Goal: Task Accomplishment & Management: Complete application form

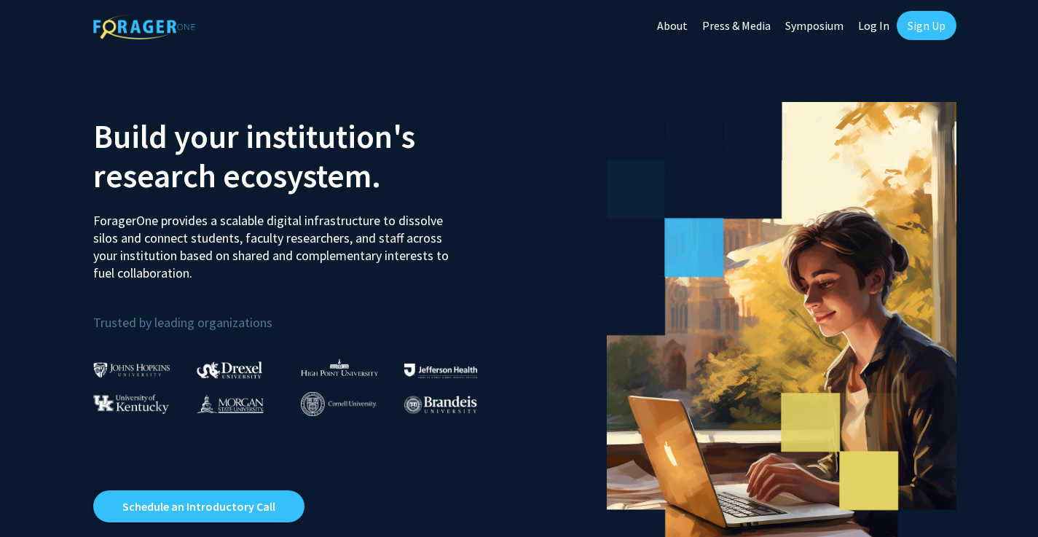
click at [926, 31] on link "Sign Up" at bounding box center [927, 25] width 60 height 29
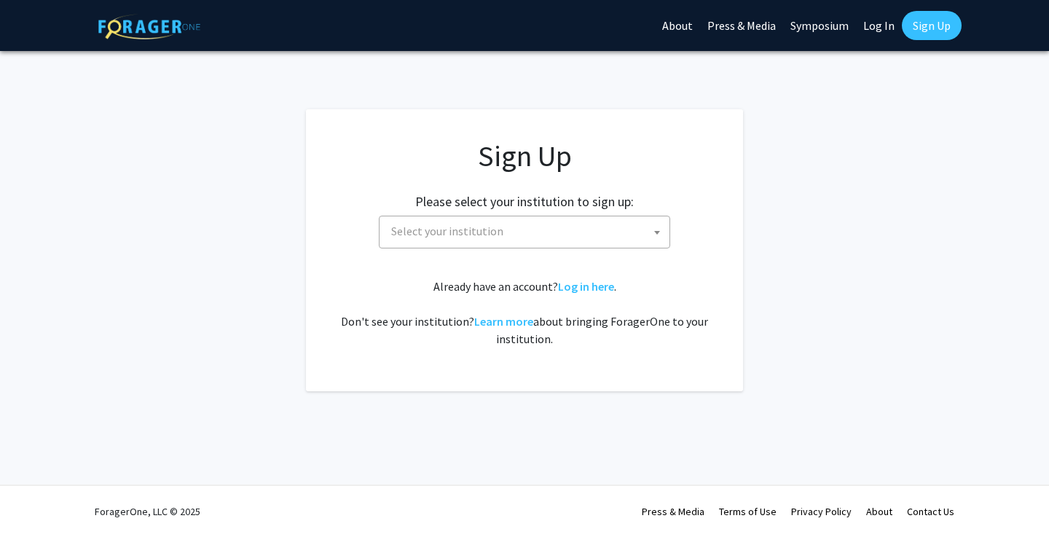
click at [555, 217] on span "Select your institution" at bounding box center [527, 231] width 284 height 30
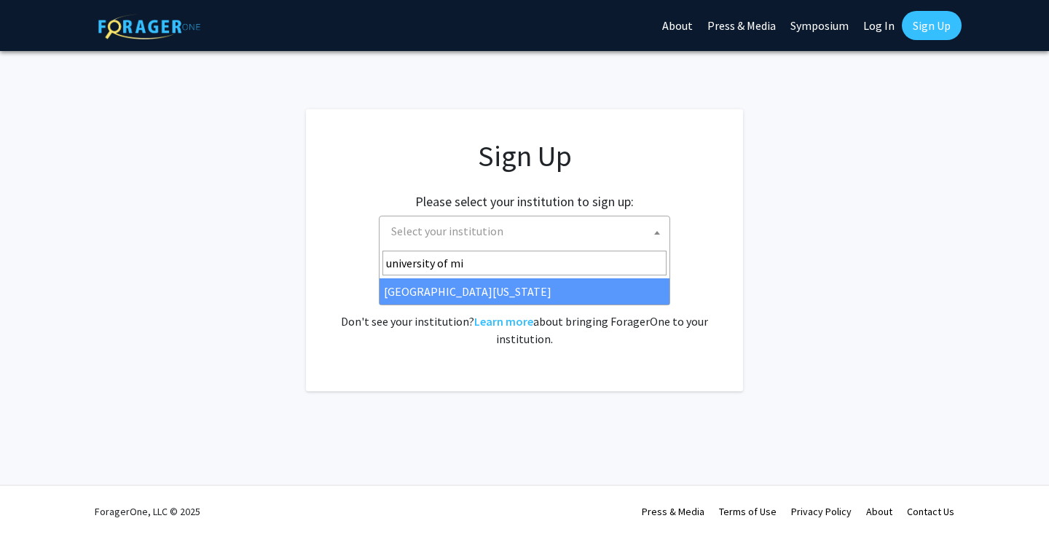
type input "university of mis"
select select "33"
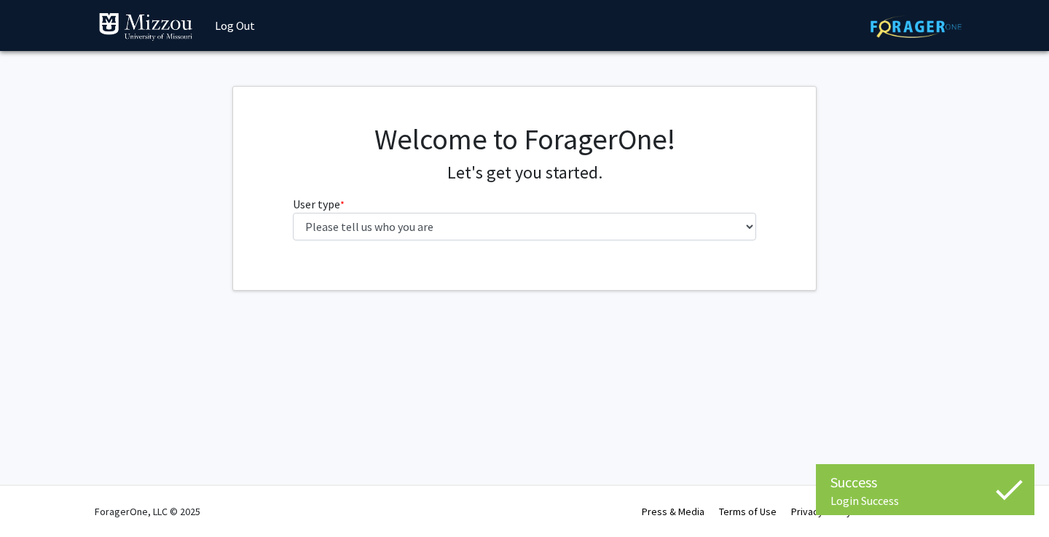
click at [540, 242] on div "Welcome to ForagerOne! Let's get you started. User type * required Please tell …" at bounding box center [525, 187] width 486 height 130
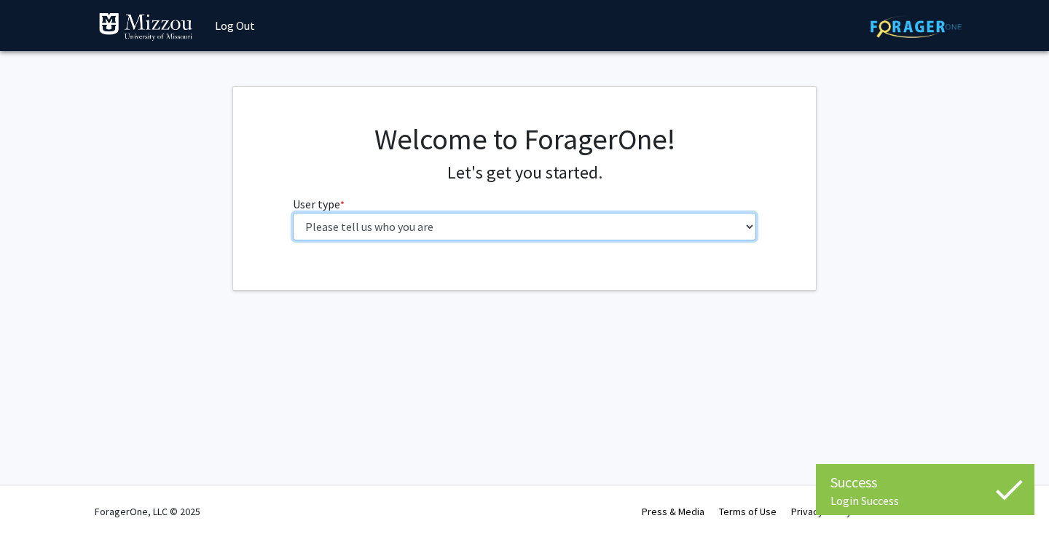
select select "1: undergrad"
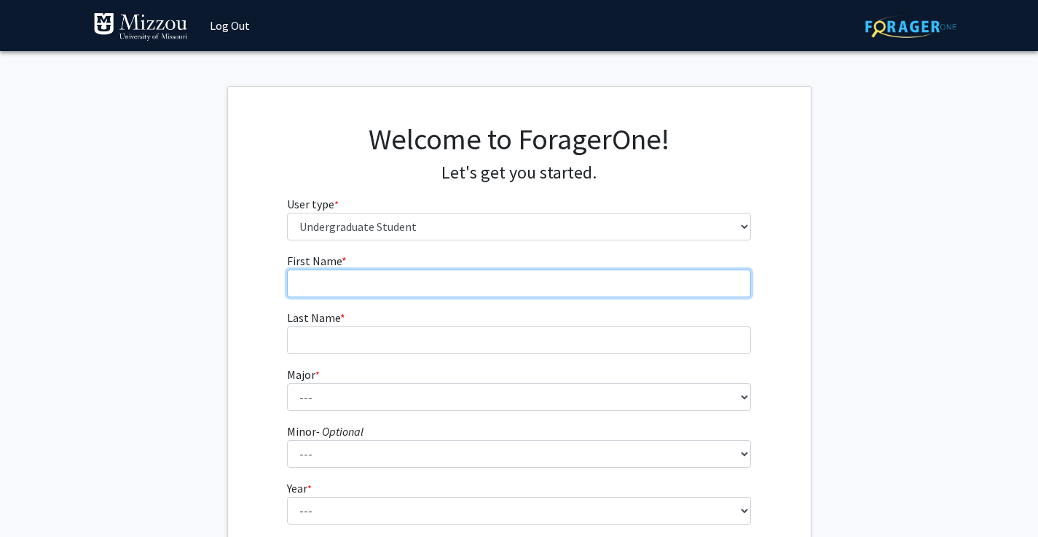
click at [532, 290] on input "First Name * required" at bounding box center [519, 283] width 464 height 28
type input "Jace"
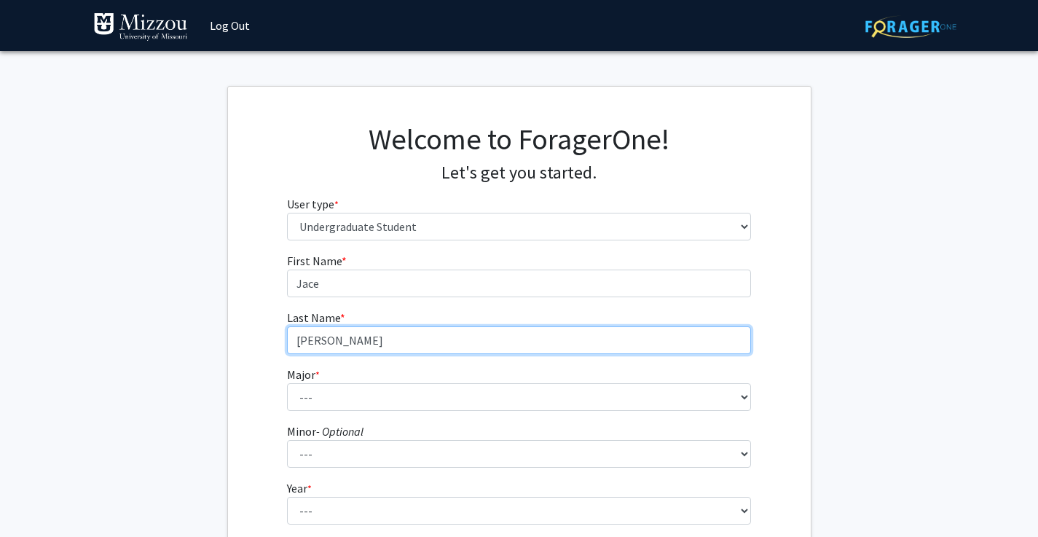
type input "Ellis"
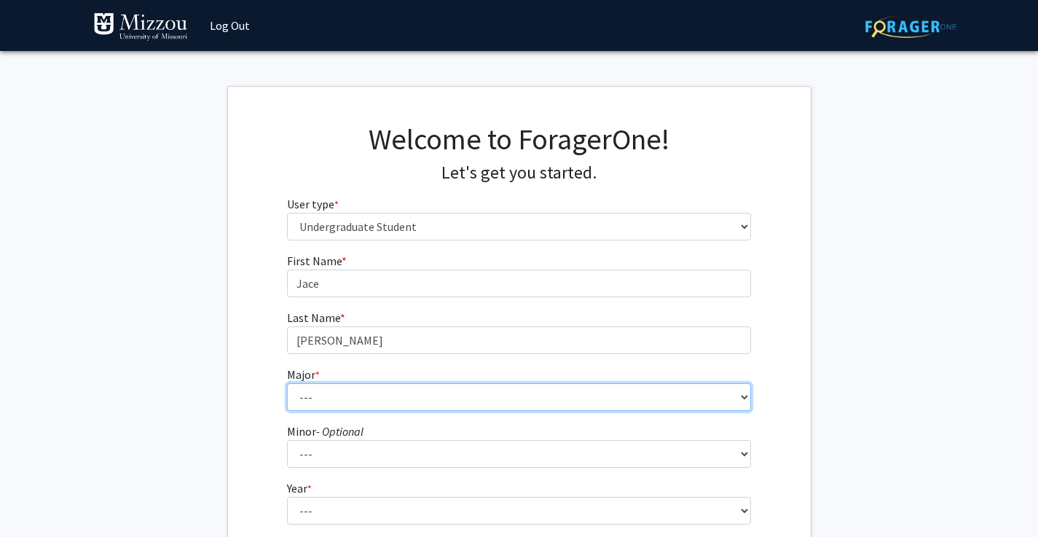
select select "33: 2531"
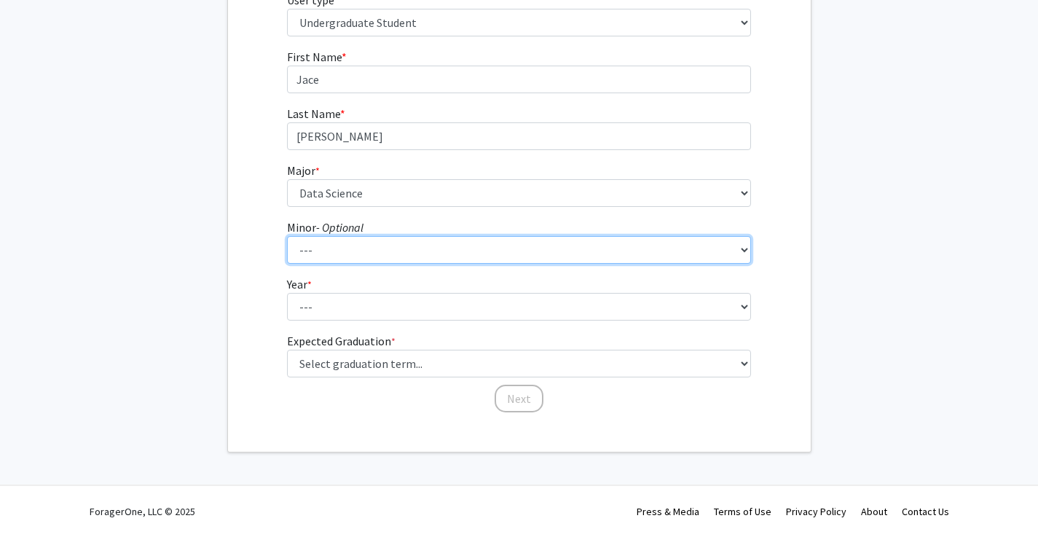
scroll to position [203, 0]
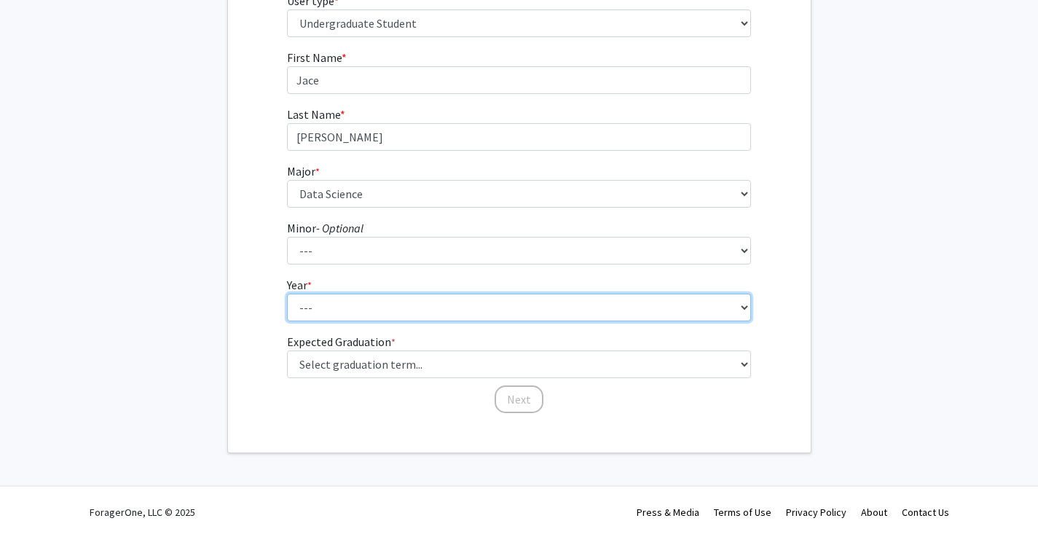
select select "3: junior"
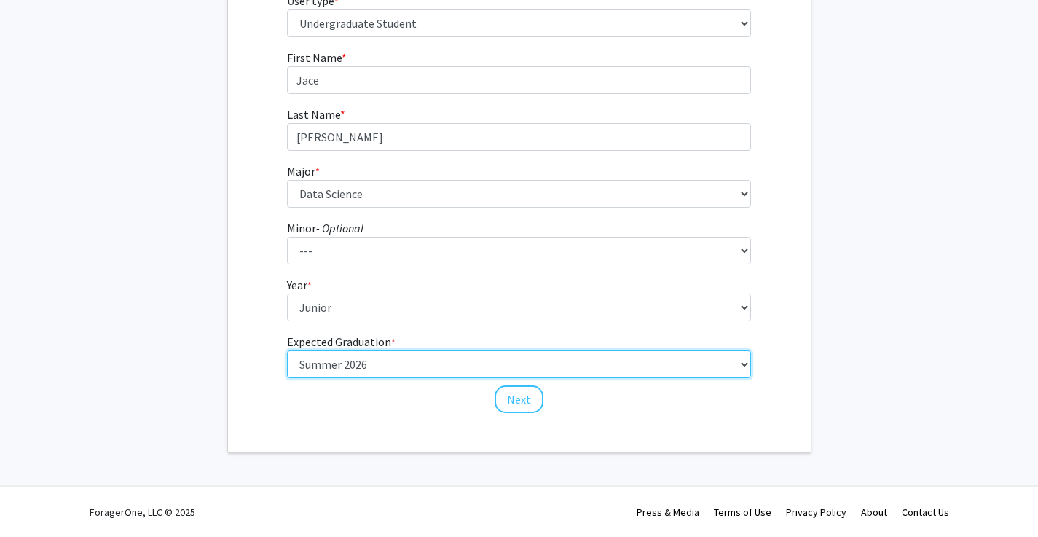
select select "9: spring_2027"
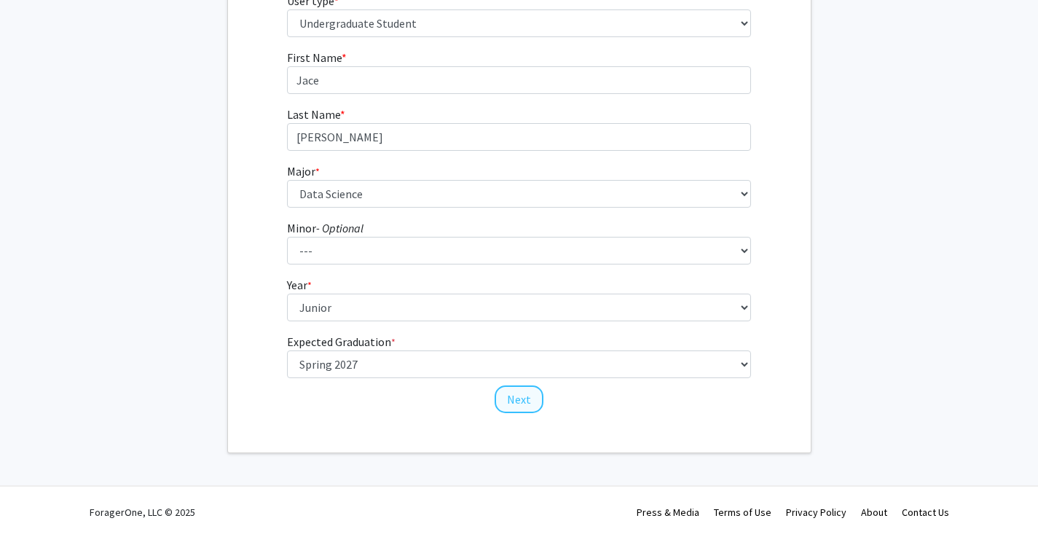
click at [510, 395] on button "Next" at bounding box center [518, 399] width 49 height 28
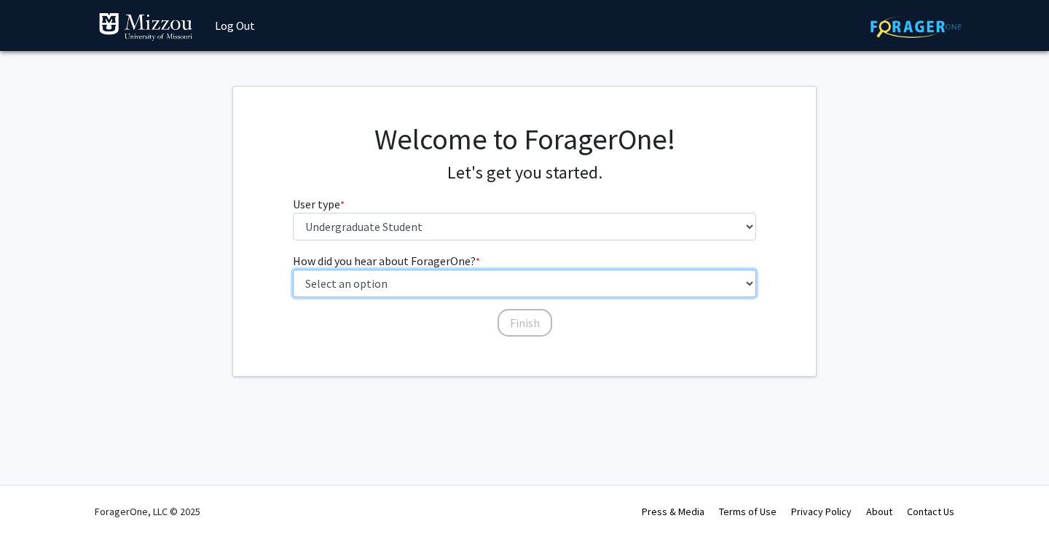
select select "3: university_website"
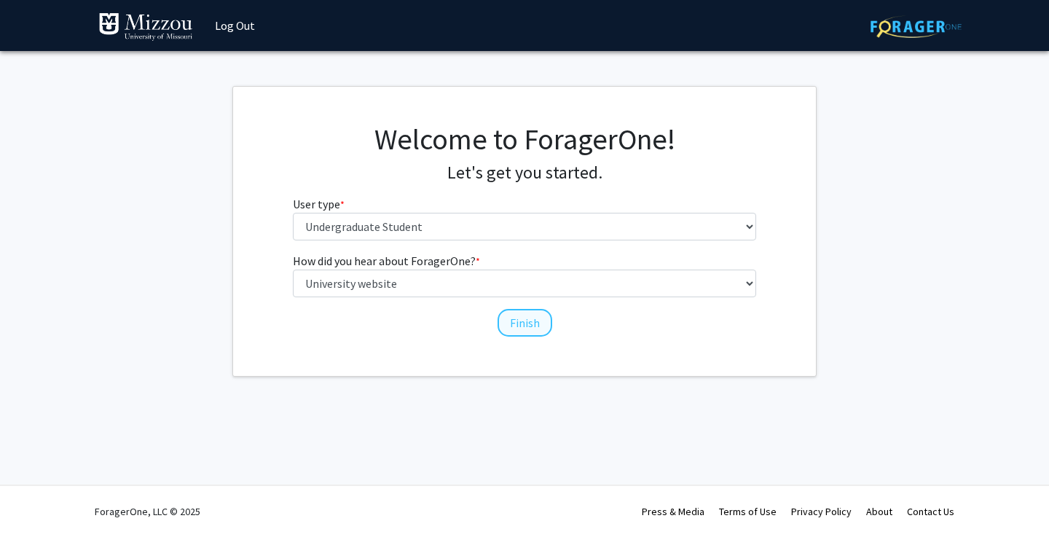
click at [520, 323] on button "Finish" at bounding box center [524, 323] width 55 height 28
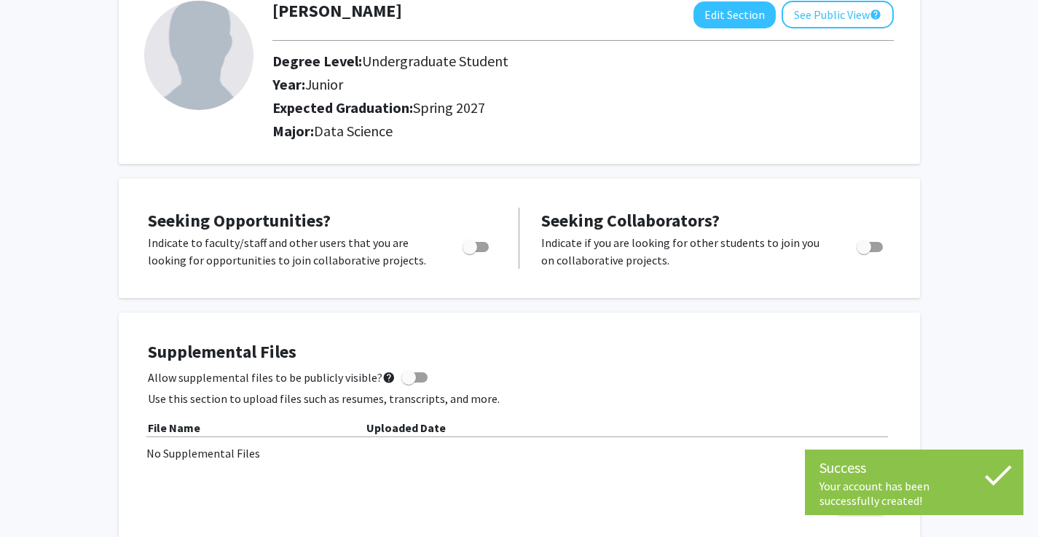
scroll to position [108, 0]
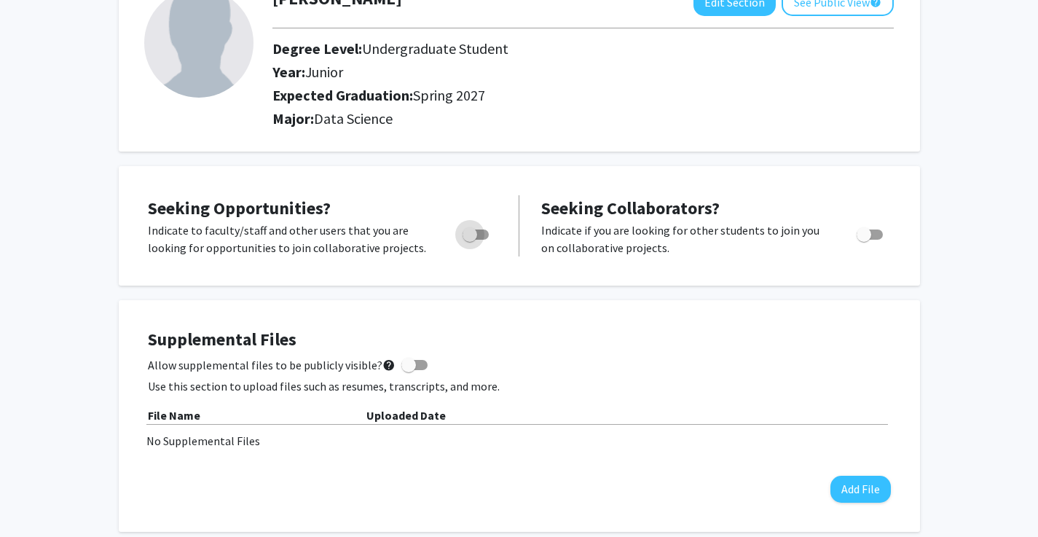
click at [457, 237] on label "Toggle" at bounding box center [473, 234] width 32 height 17
click at [469, 240] on input "Are you actively seeking opportunities?" at bounding box center [469, 240] width 1 height 1
checkbox input "true"
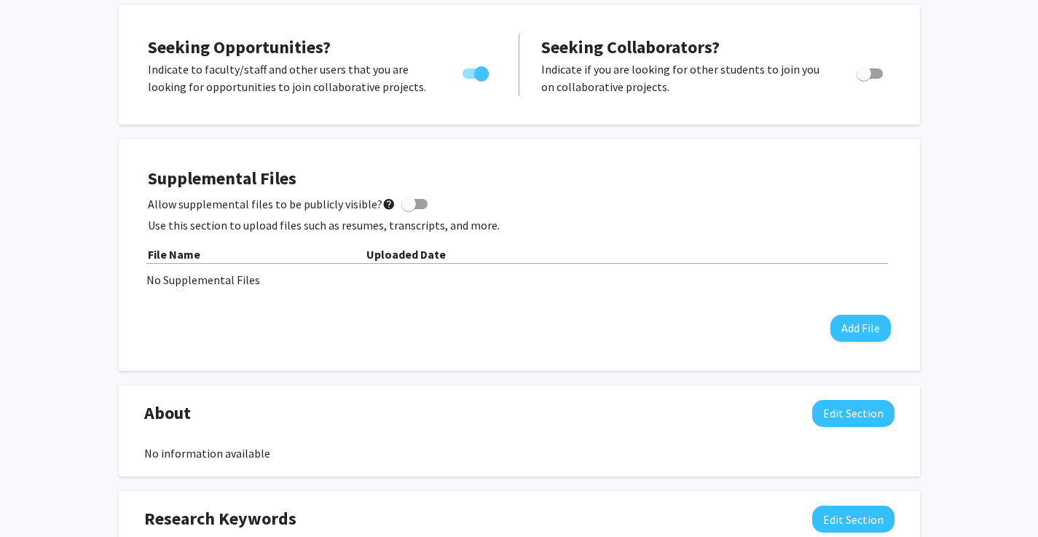
scroll to position [291, 0]
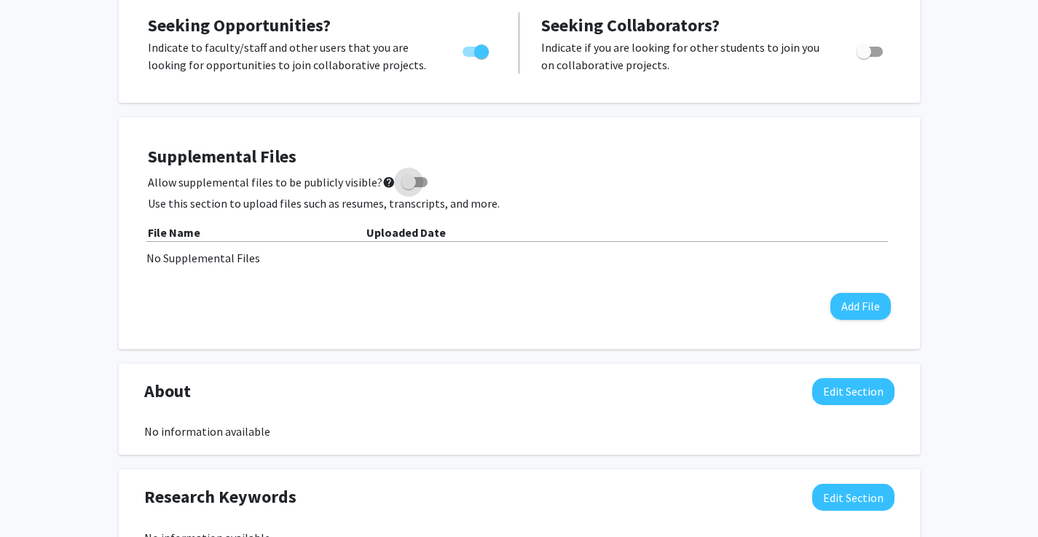
click at [406, 188] on span at bounding box center [408, 182] width 15 height 15
click at [408, 188] on input "Allow supplemental files to be publicly visible? help" at bounding box center [408, 187] width 1 height 1
checkbox input "true"
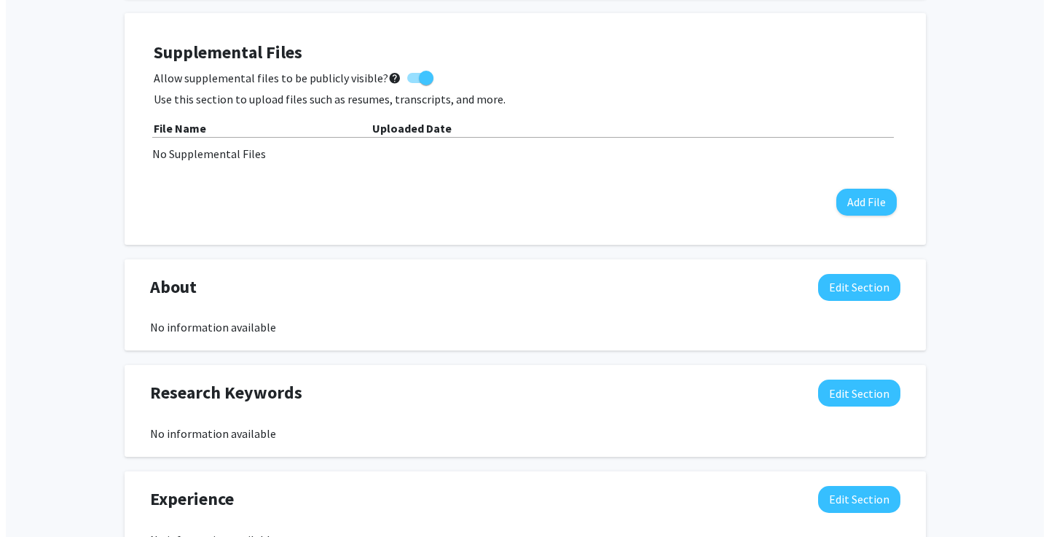
scroll to position [401, 0]
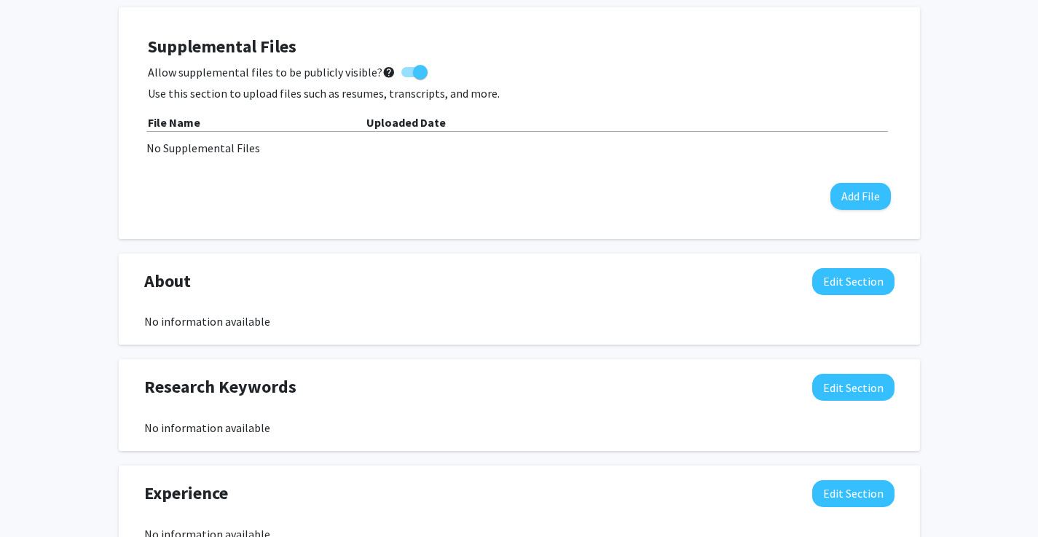
click at [235, 144] on div "No Supplemental Files" at bounding box center [519, 147] width 746 height 17
click at [241, 157] on div "No Supplemental Files" at bounding box center [519, 147] width 746 height 17
click at [849, 182] on div "Supplemental Files Allow supplemental files to be publicly visible? help Use th…" at bounding box center [519, 122] width 743 height 173
click at [871, 199] on button "Add File" at bounding box center [860, 196] width 60 height 27
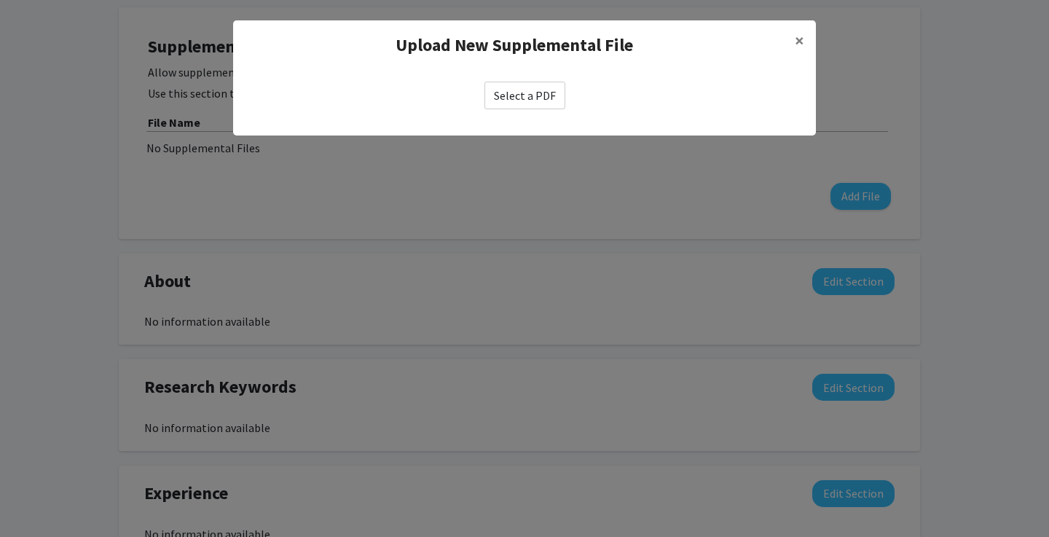
click at [513, 96] on label "Select a PDF" at bounding box center [524, 96] width 81 height 28
click at [0, 0] on input "Select a PDF" at bounding box center [0, 0] width 0 height 0
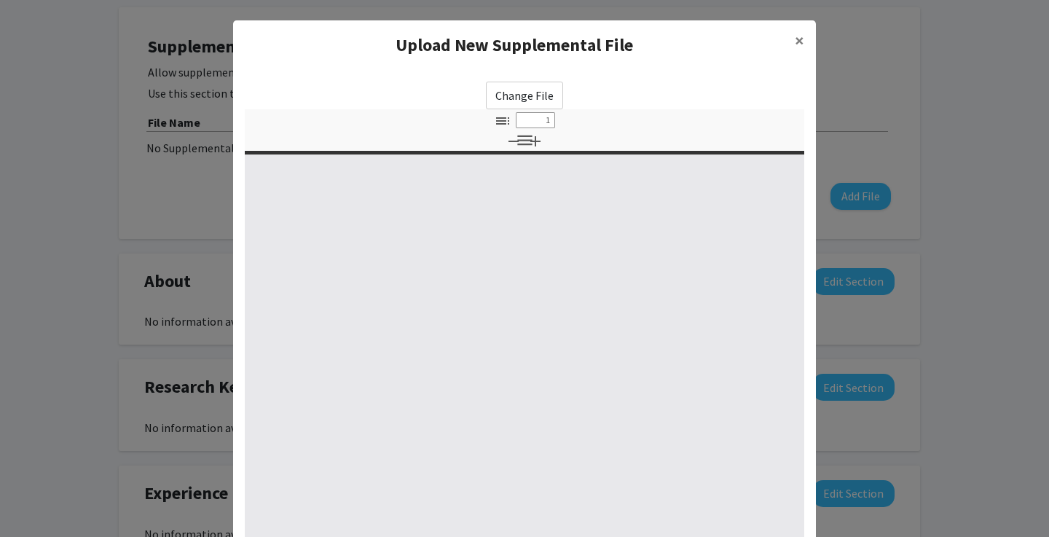
select select "custom"
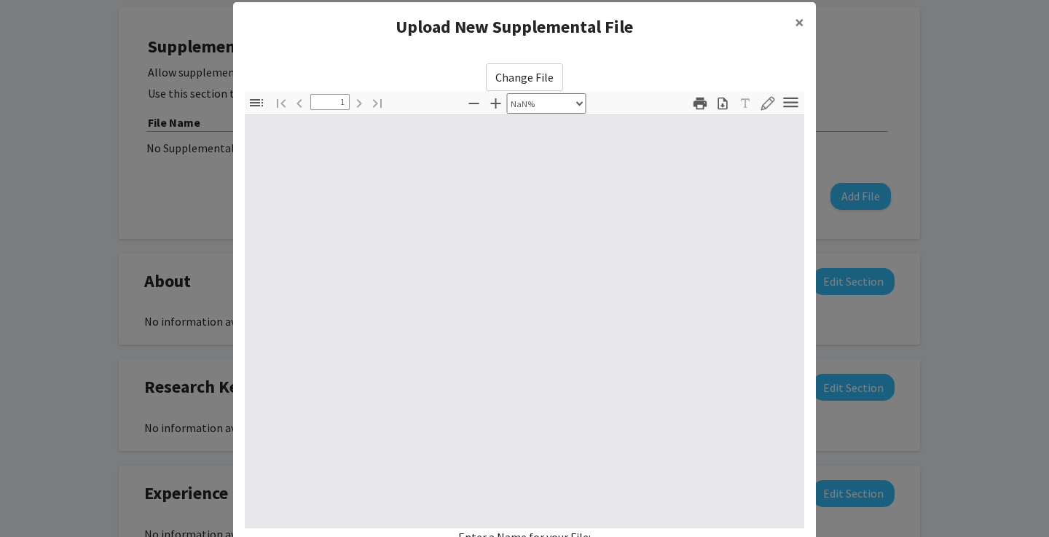
type input "0"
select select "custom"
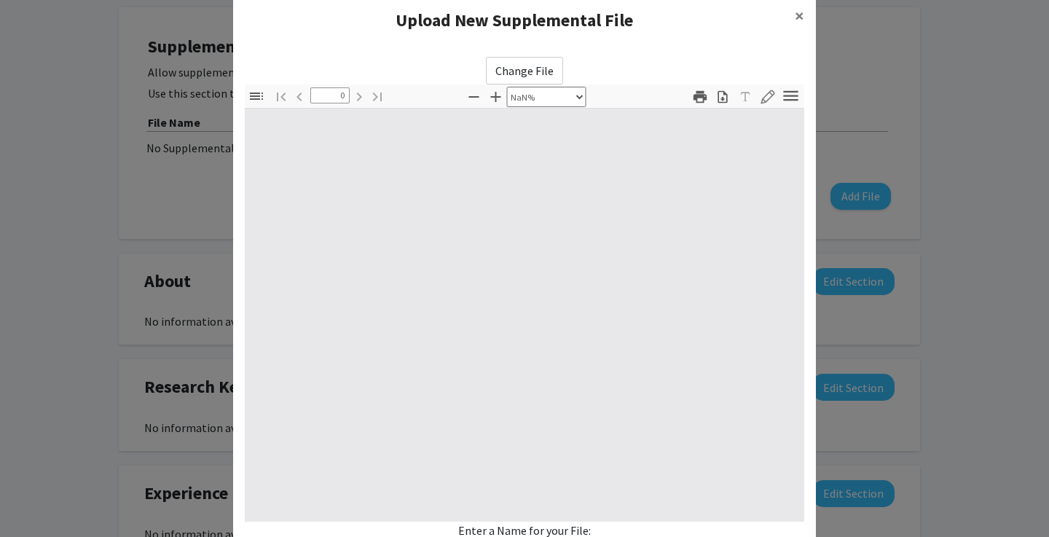
type input "1"
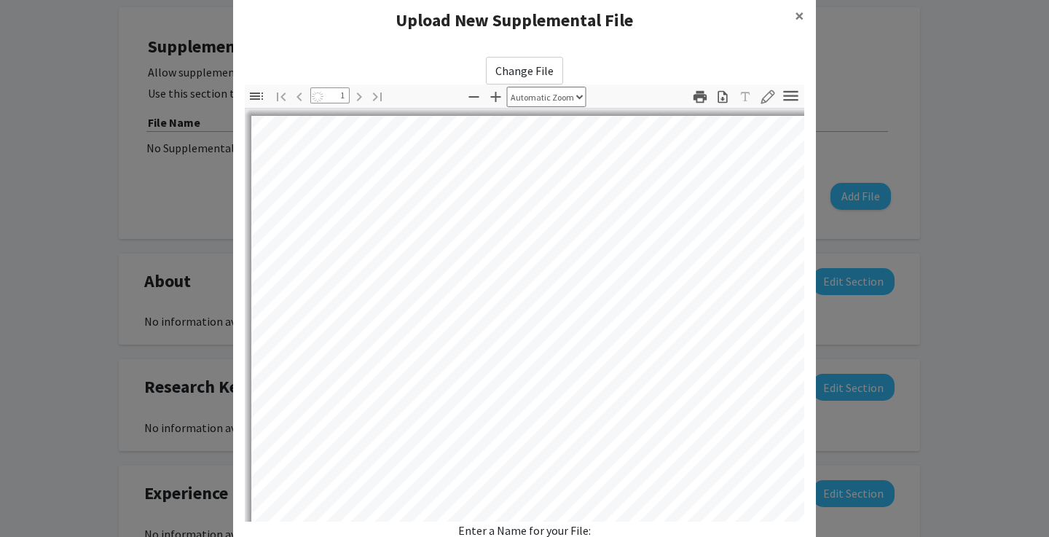
scroll to position [98, 0]
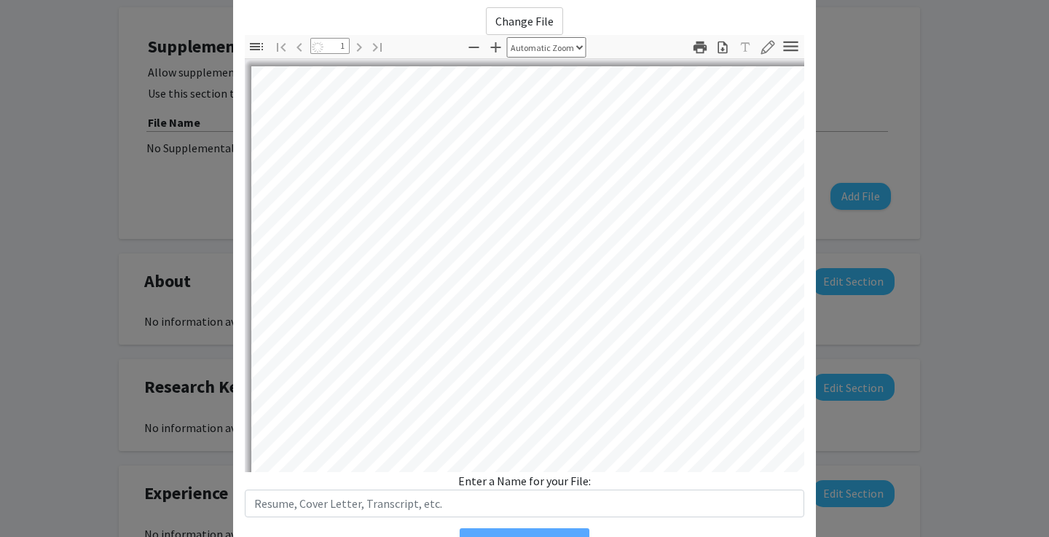
select select "auto"
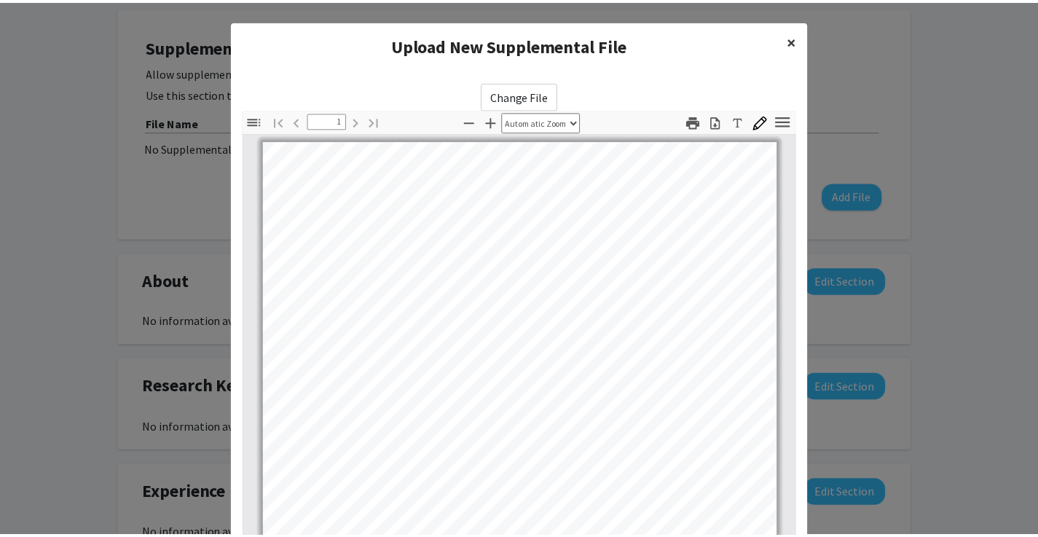
scroll to position [0, 0]
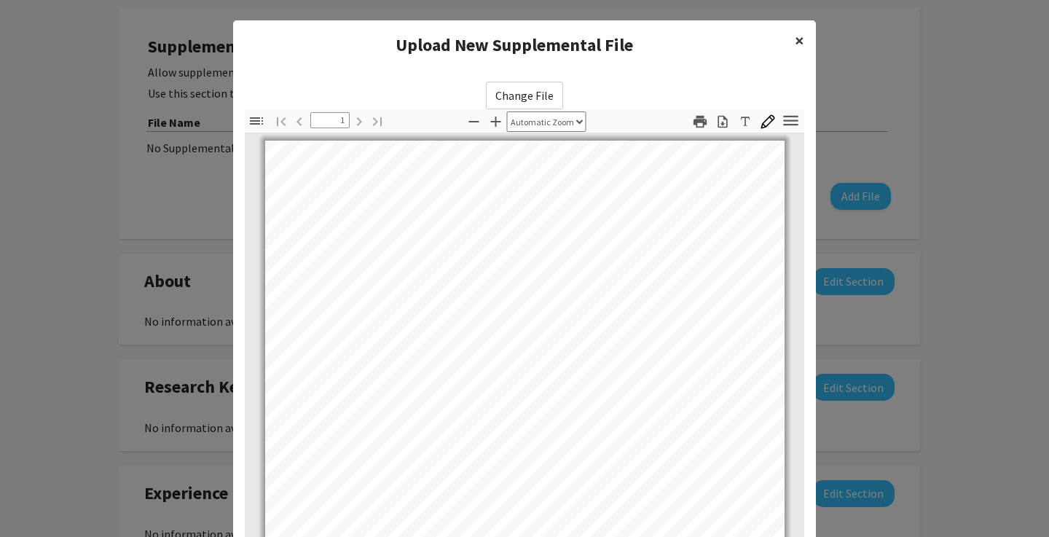
click at [797, 37] on span "×" at bounding box center [799, 40] width 9 height 23
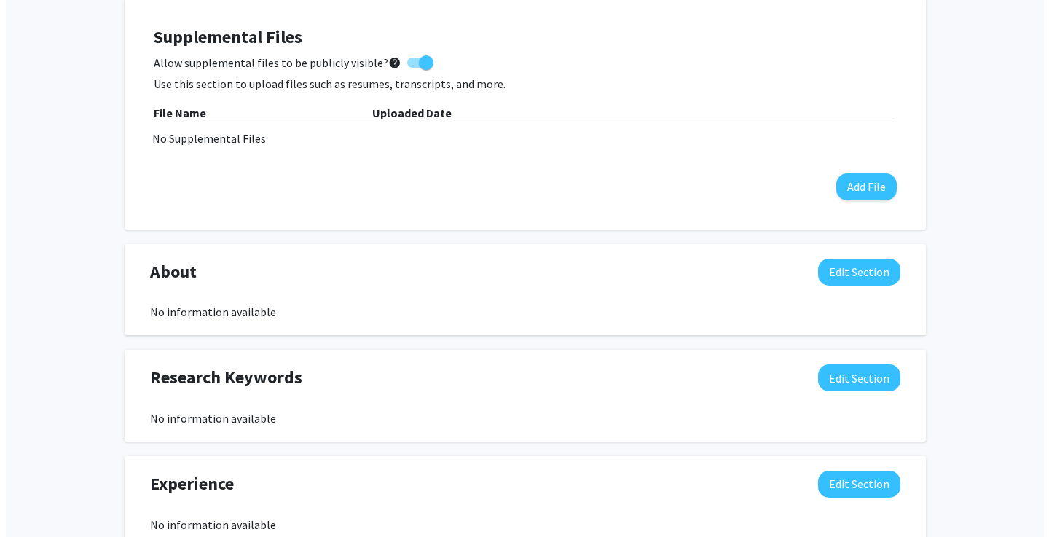
scroll to position [409, 0]
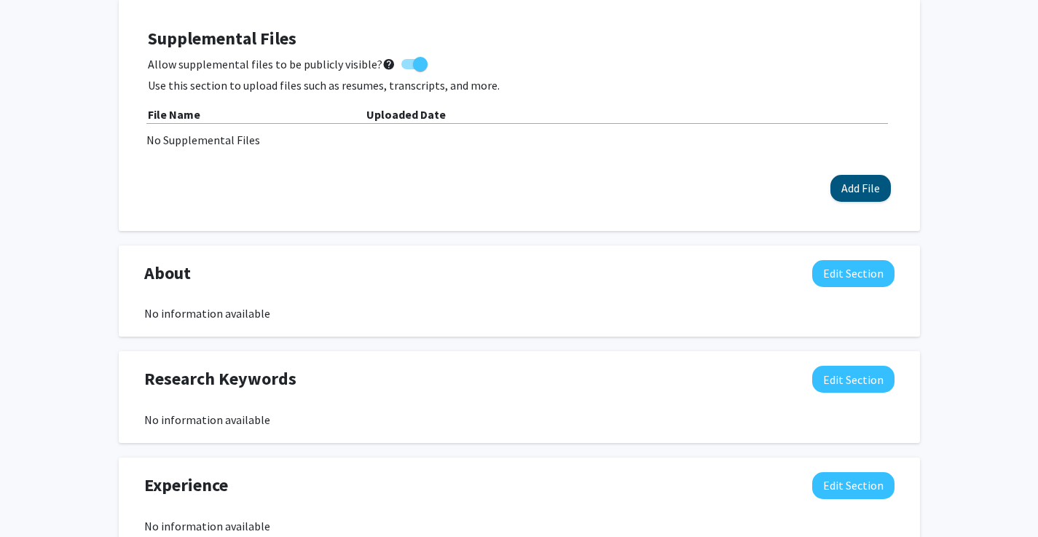
click at [854, 194] on button "Add File" at bounding box center [860, 188] width 60 height 27
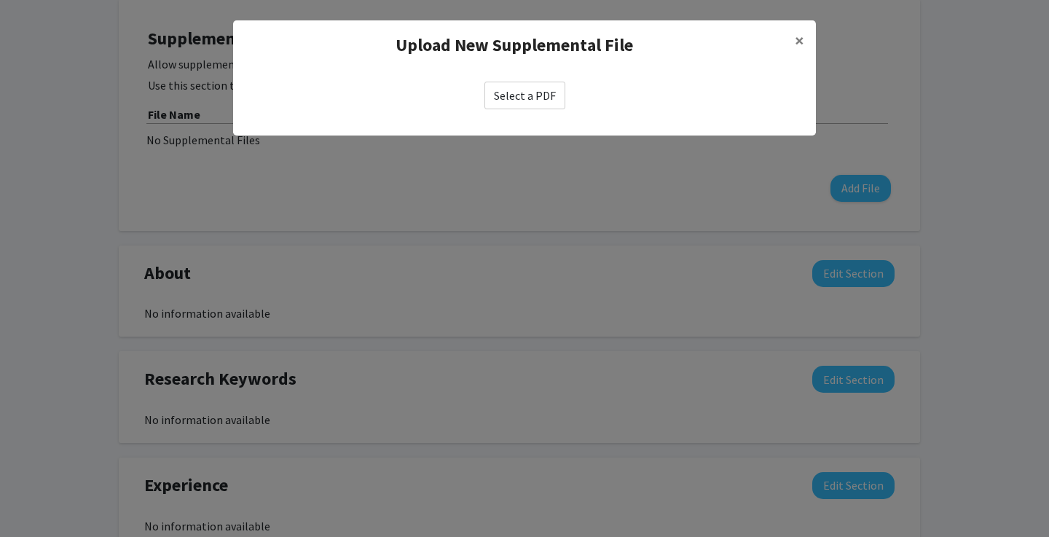
click at [506, 101] on label "Select a PDF" at bounding box center [524, 96] width 81 height 28
click at [0, 0] on input "Select a PDF" at bounding box center [0, 0] width 0 height 0
select select "custom"
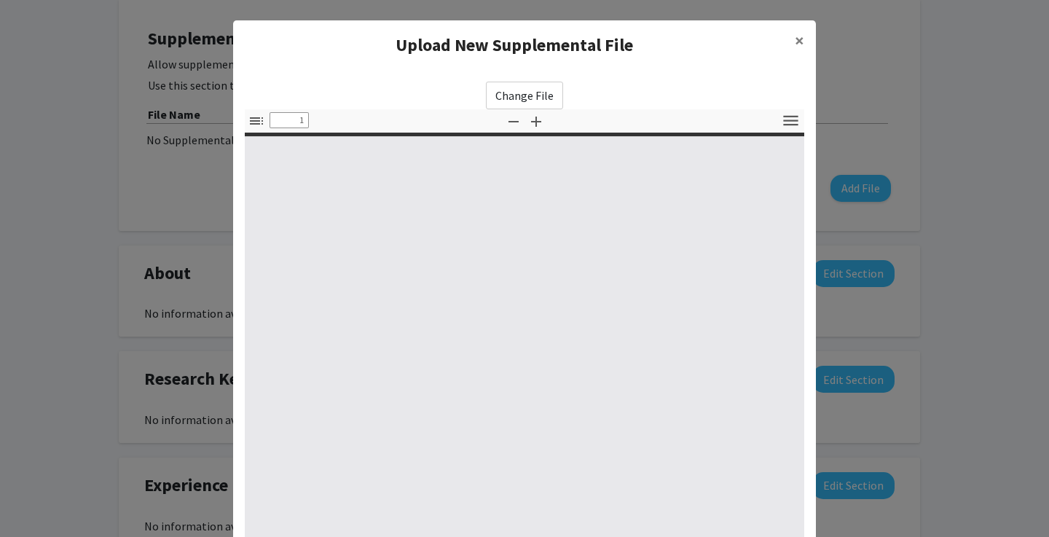
type input "0"
select select "custom"
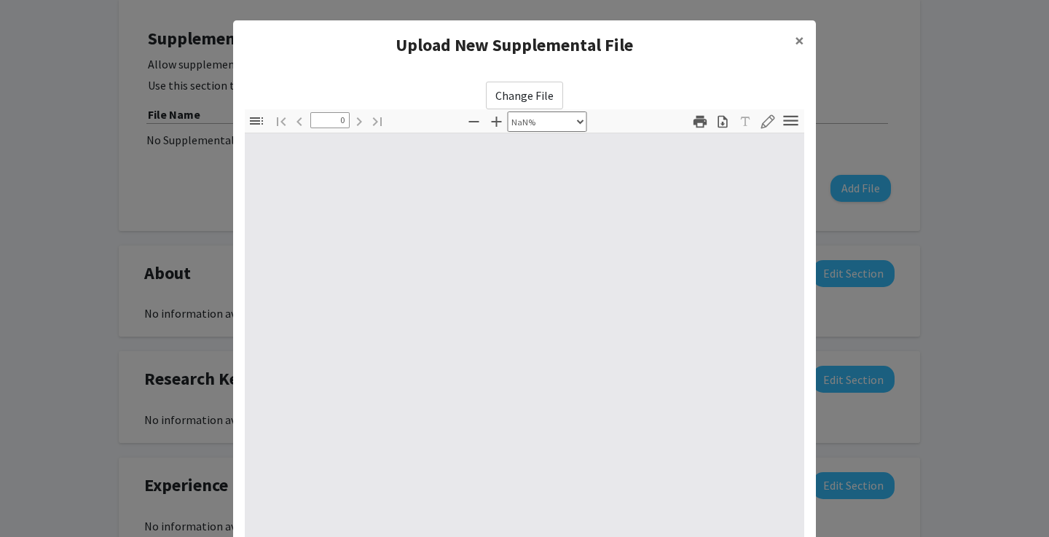
type input "1"
select select "auto"
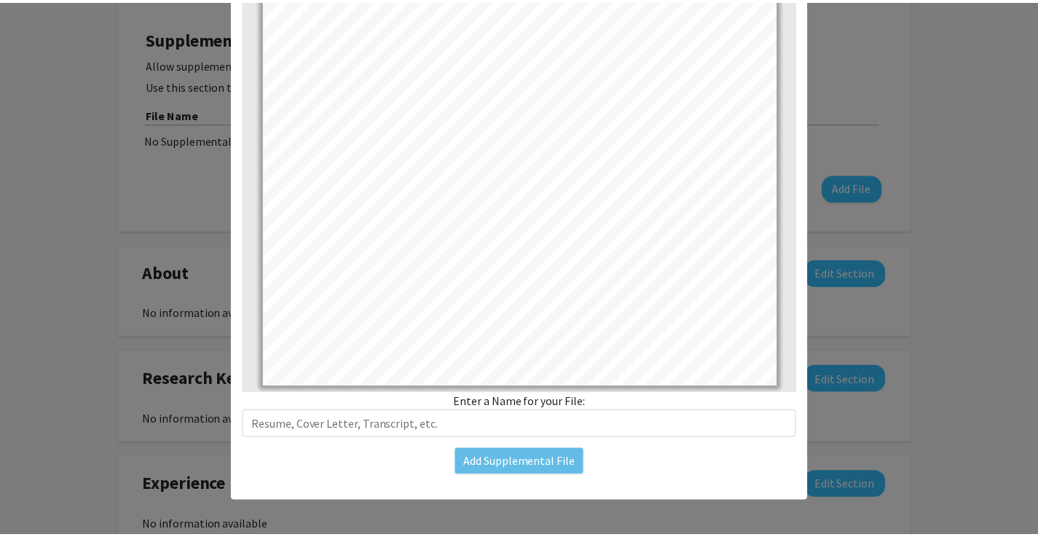
scroll to position [153, 0]
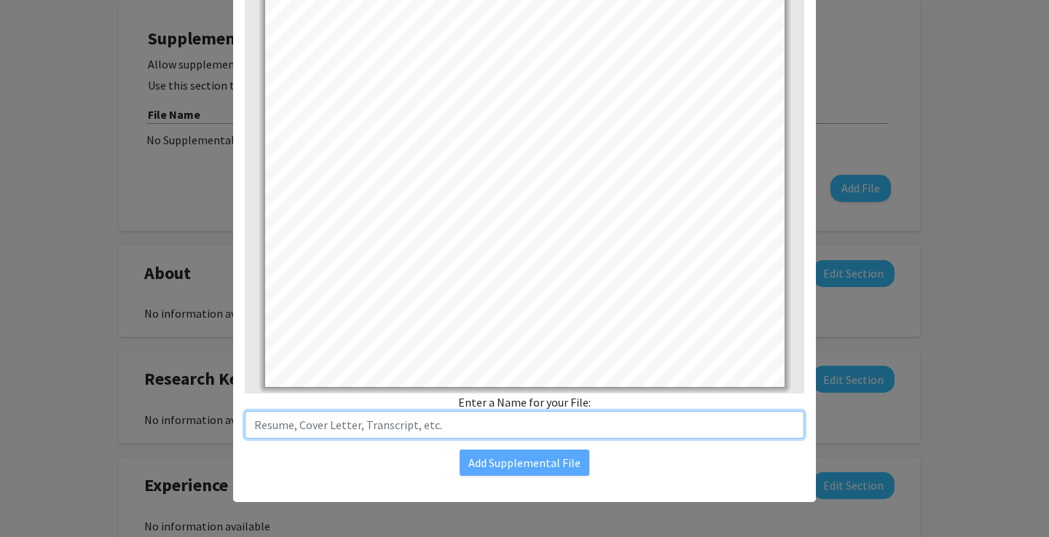
click at [575, 424] on input "text" at bounding box center [524, 425] width 559 height 28
type input "Resume"
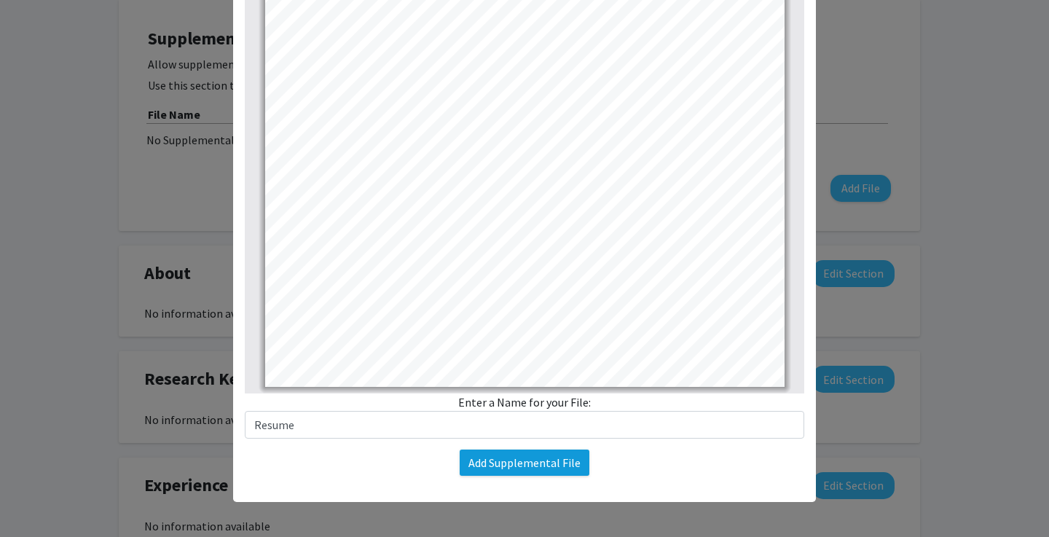
click at [561, 452] on button "Add Supplemental File" at bounding box center [525, 462] width 130 height 26
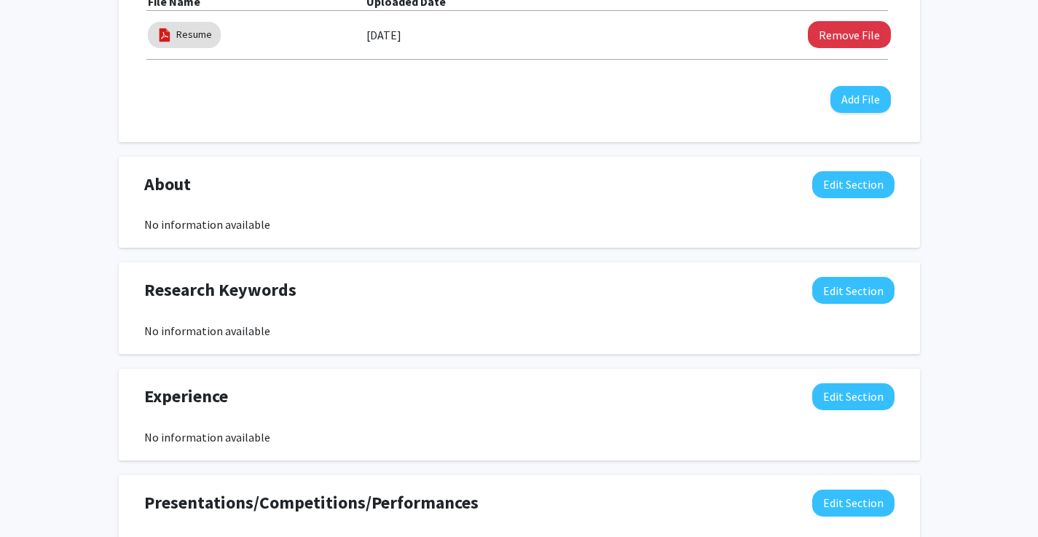
scroll to position [546, 0]
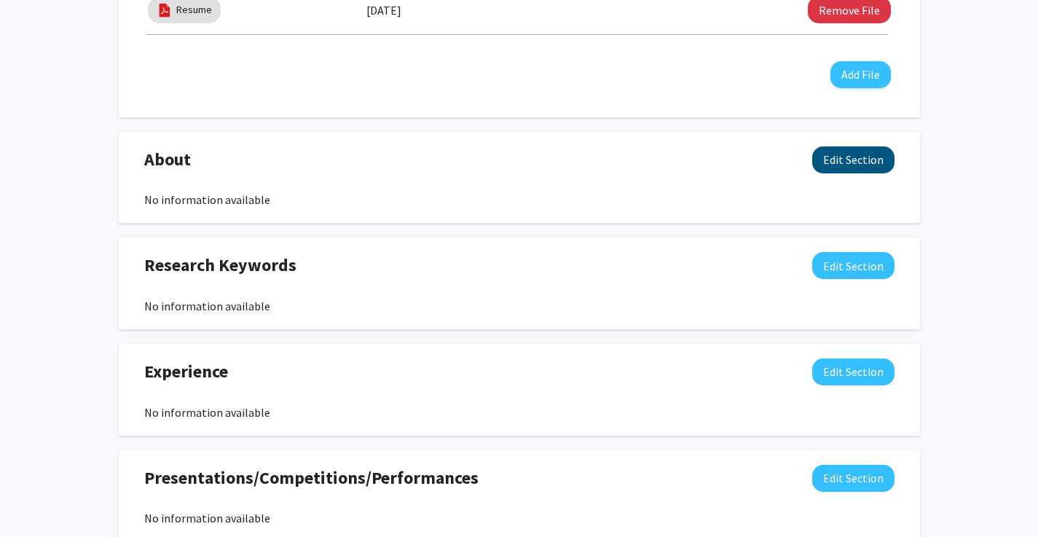
click at [843, 160] on button "Edit Section" at bounding box center [853, 159] width 82 height 27
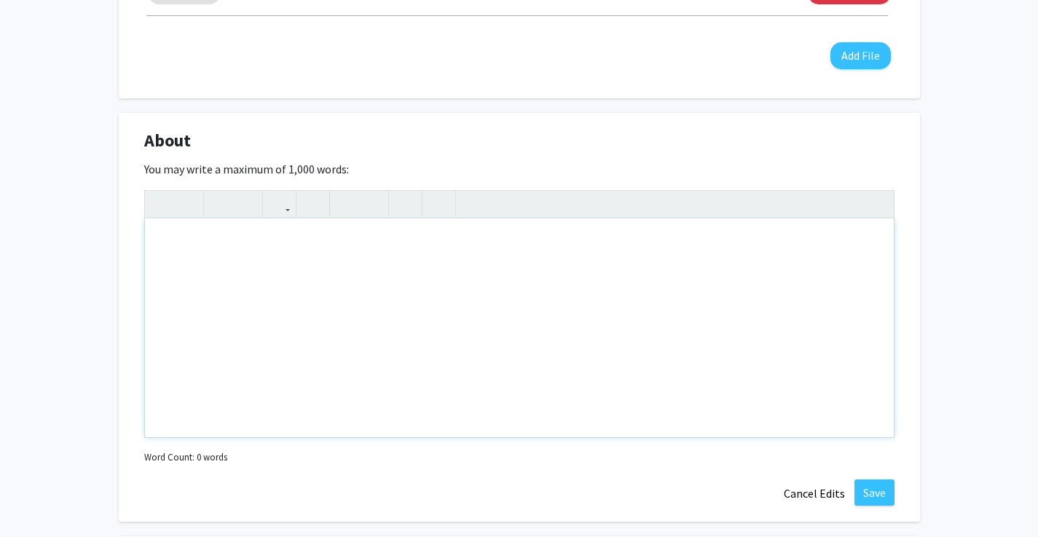
scroll to position [570, 0]
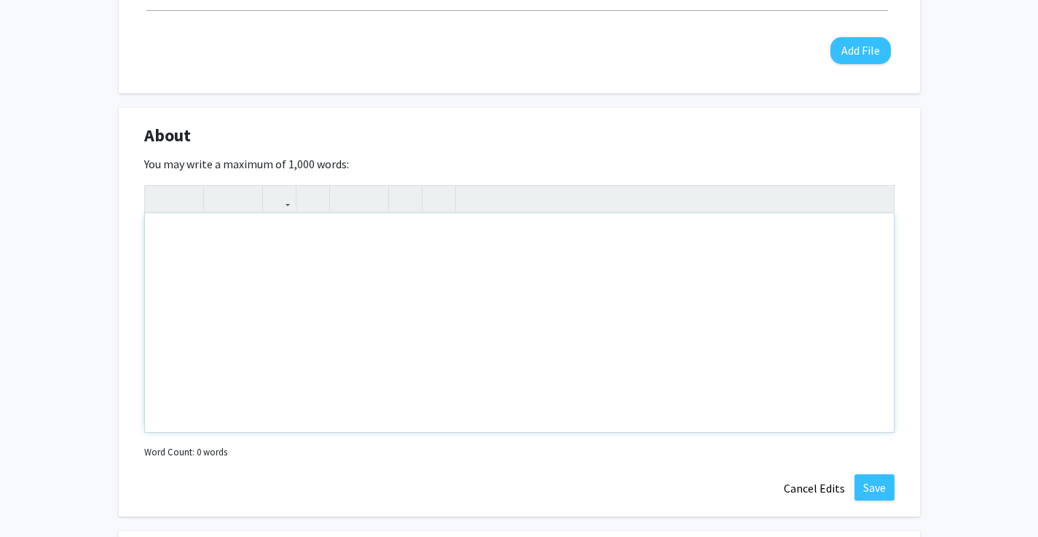
click at [736, 253] on div "Note to users with screen readers: Please deactivate our accessibility plugin f…" at bounding box center [519, 322] width 749 height 218
type textarea "U"
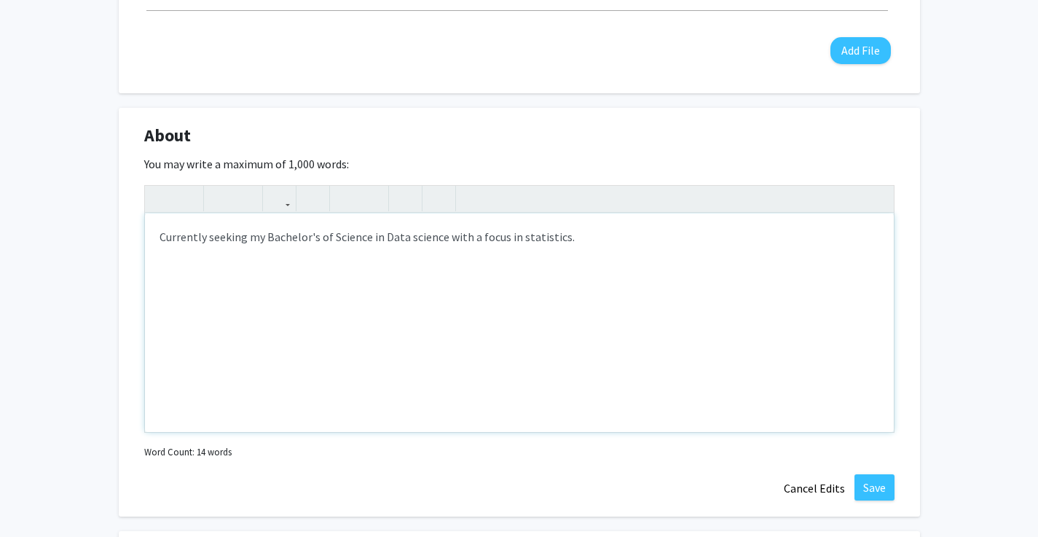
click at [177, 245] on div "Currently seeking my Bachelor's of Science in Data science with a focus in stat…" at bounding box center [519, 322] width 749 height 218
click at [587, 237] on div "I am currently seeking my Bachelor's of Science in Data science with a focus in…" at bounding box center [519, 322] width 749 height 218
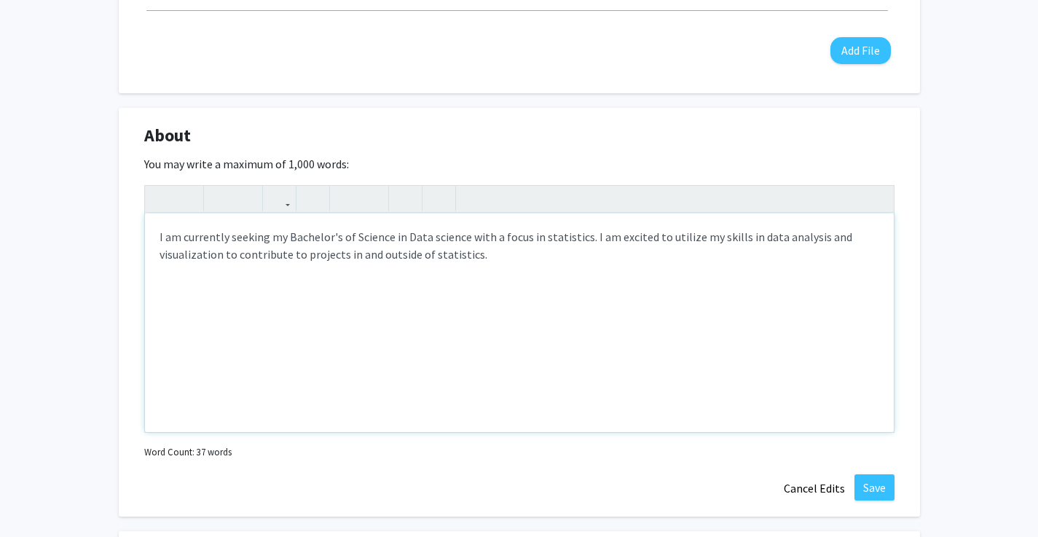
type textarea "I am currently seeking my Bachelor's of Science in Data science with a focus in…"
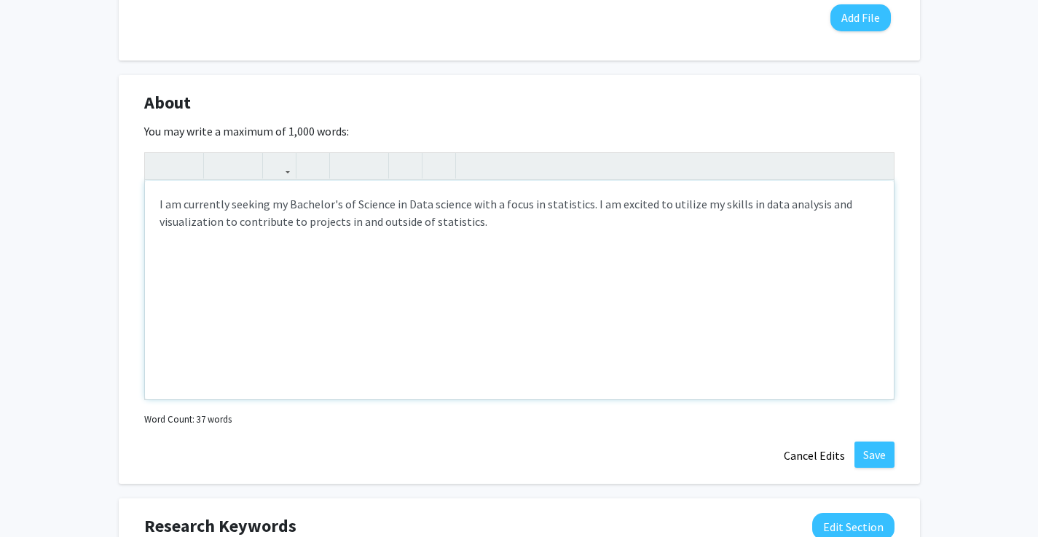
scroll to position [599, 0]
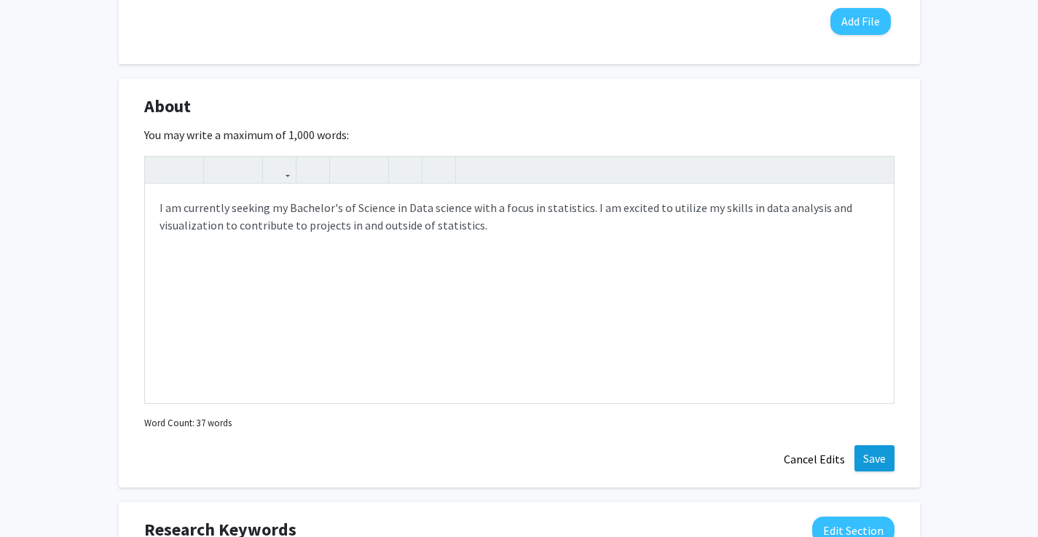
click at [867, 456] on button "Save" at bounding box center [874, 458] width 40 height 26
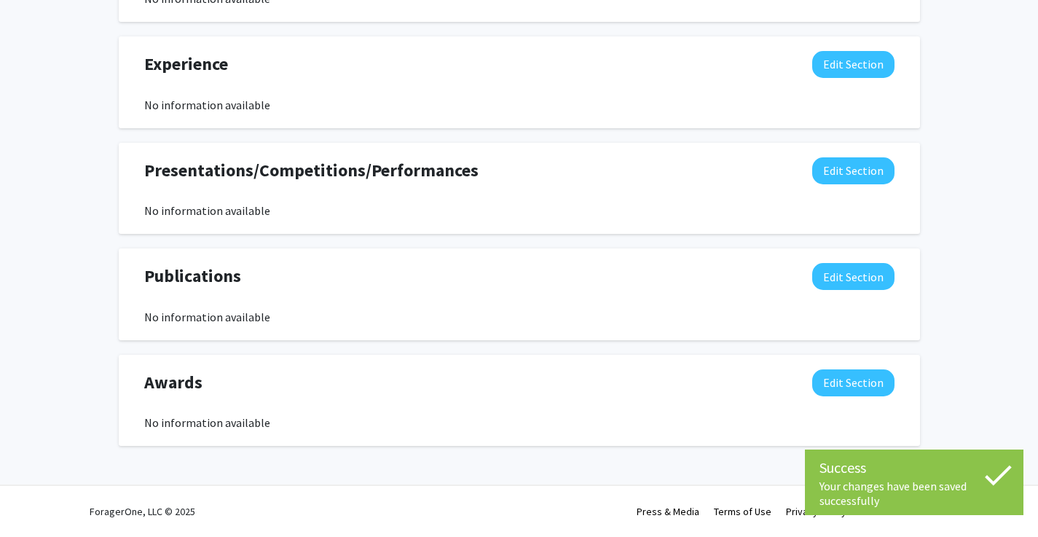
scroll to position [873, 0]
click at [328, 189] on div "Presentations/Competitions/Performances Edit Section" at bounding box center [519, 174] width 772 height 34
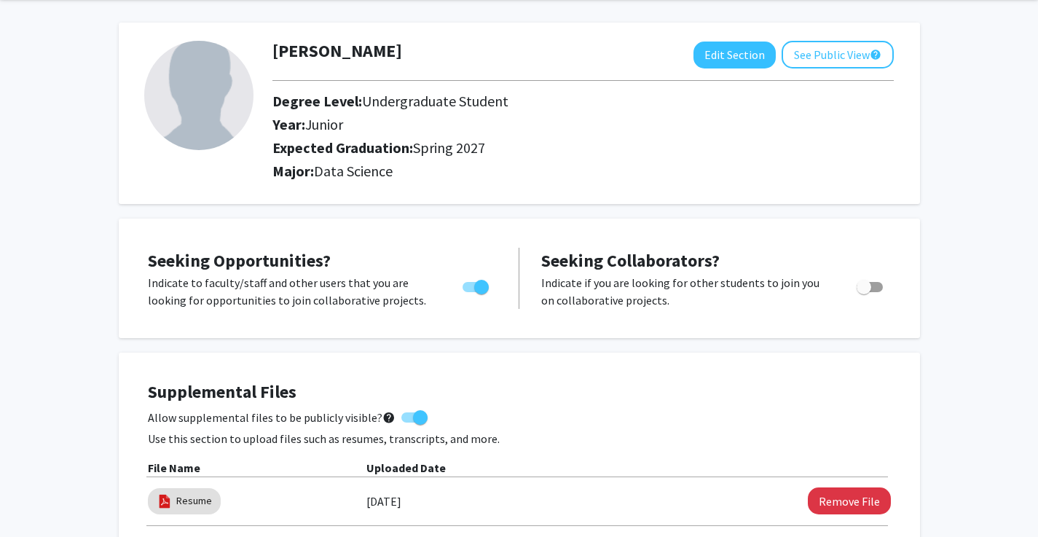
scroll to position [50, 0]
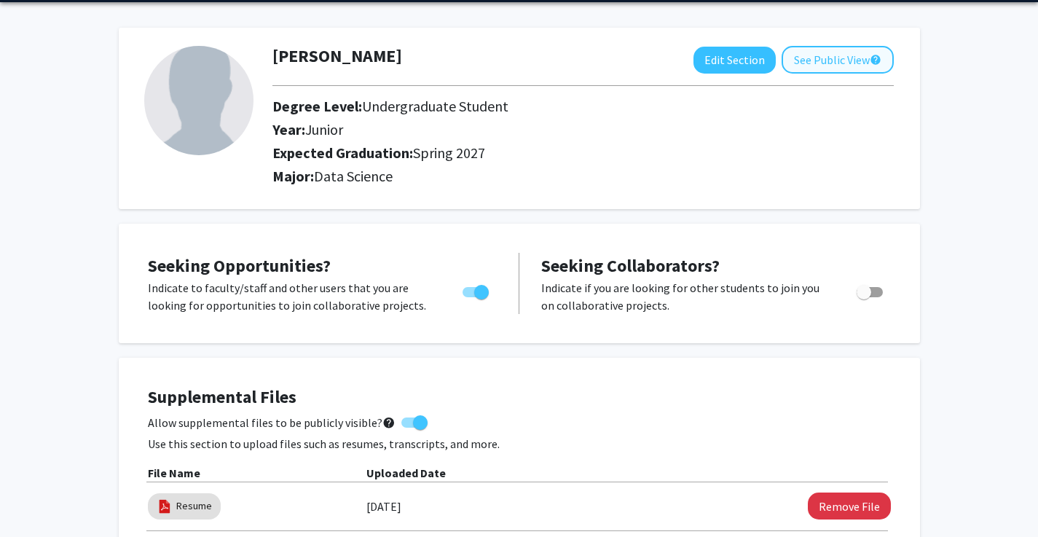
click at [857, 57] on button "See Public View help" at bounding box center [837, 60] width 112 height 28
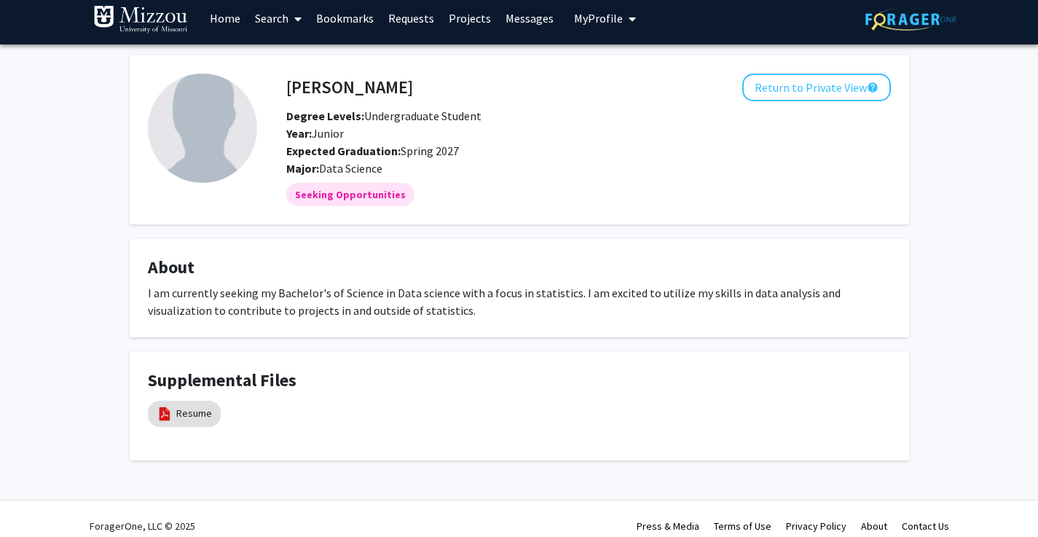
scroll to position [1, 0]
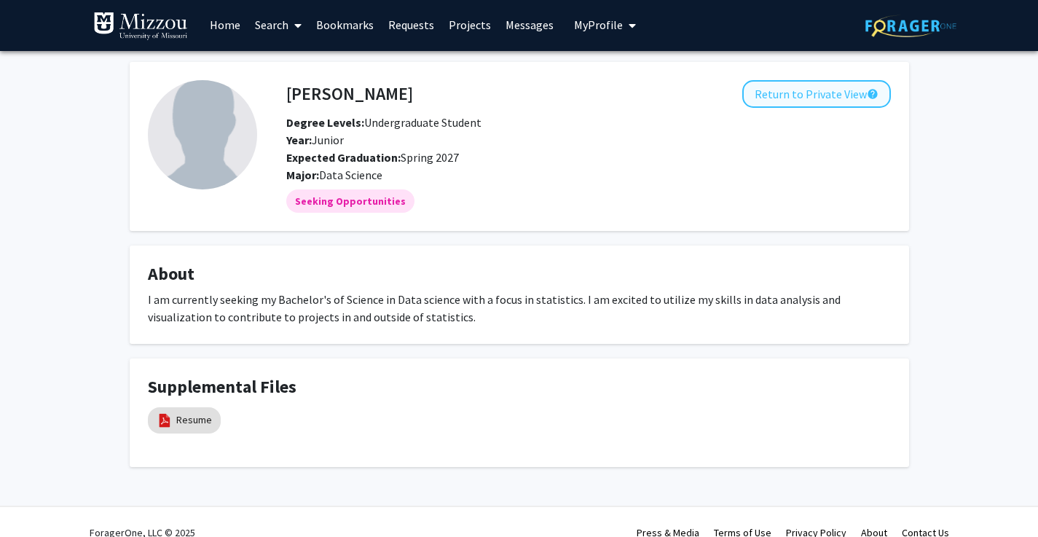
click at [819, 83] on button "Return to Private View help" at bounding box center [816, 94] width 149 height 28
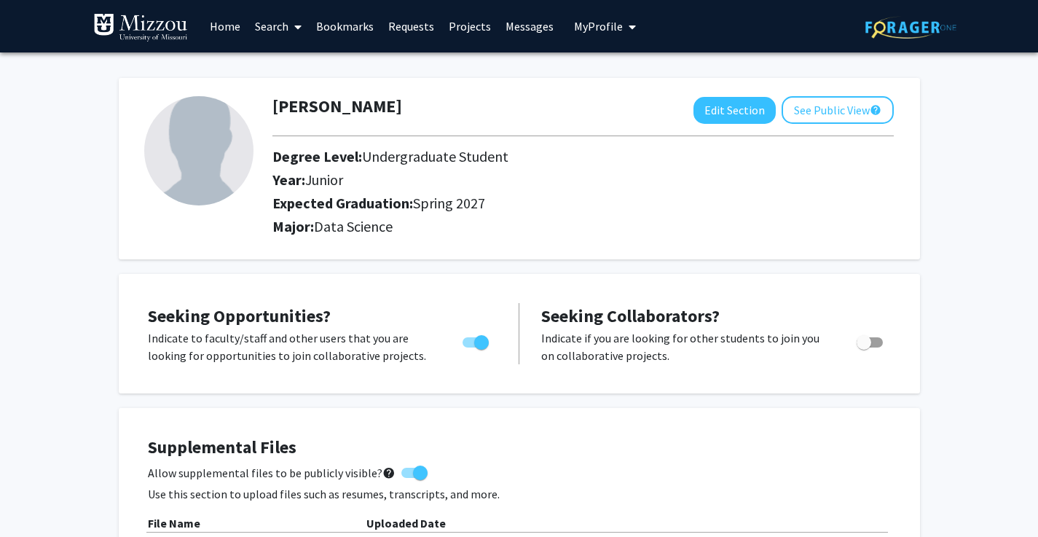
click at [243, 28] on link "Home" at bounding box center [224, 26] width 45 height 51
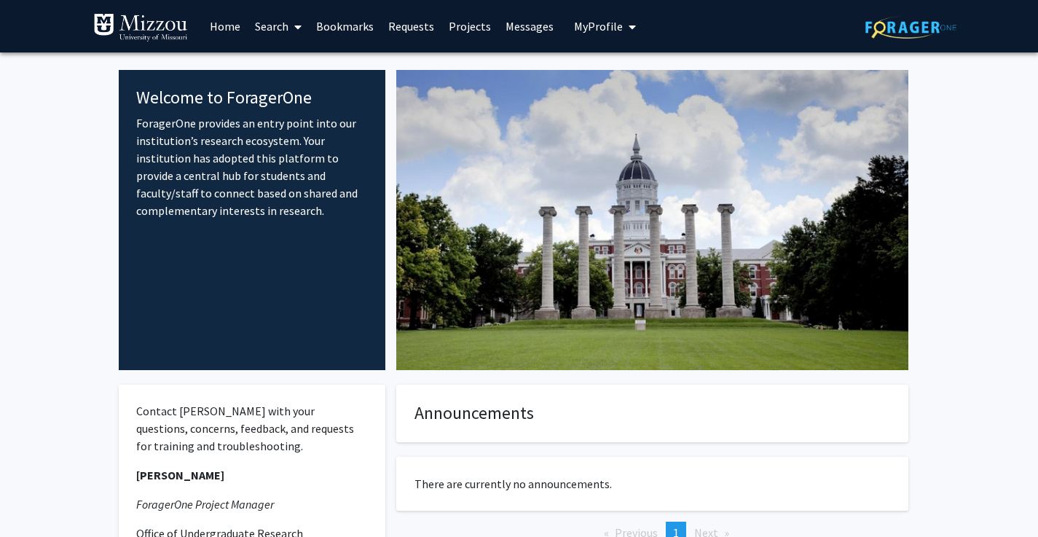
click at [459, 33] on link "Projects" at bounding box center [469, 26] width 57 height 51
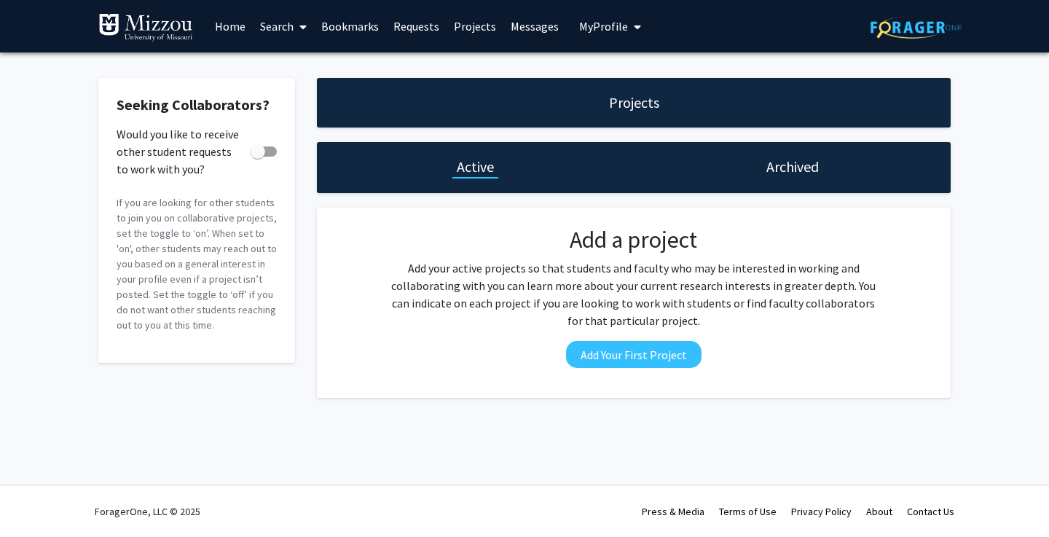
click at [427, 35] on link "Requests" at bounding box center [416, 26] width 60 height 51
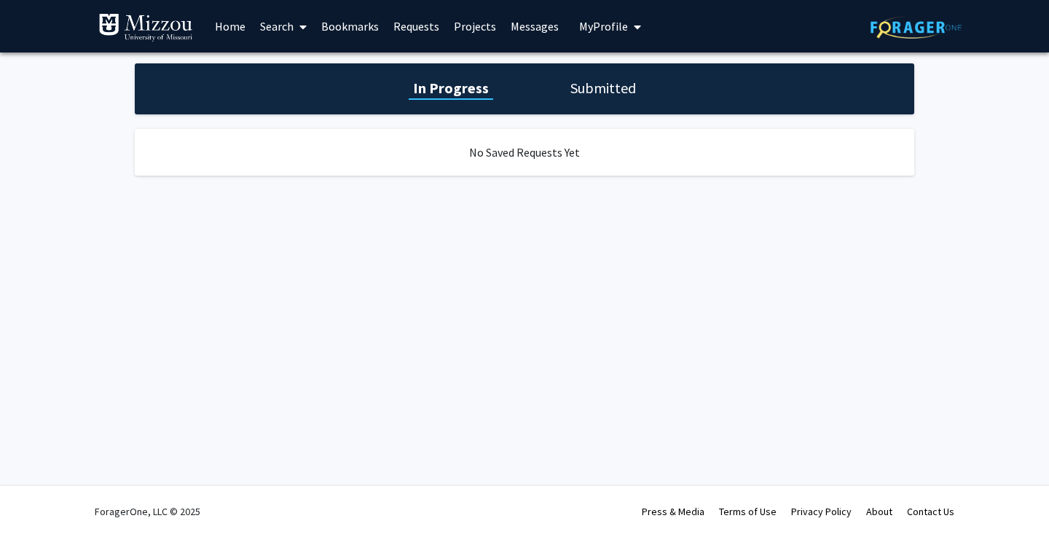
click at [340, 25] on link "Bookmarks" at bounding box center [350, 26] width 72 height 51
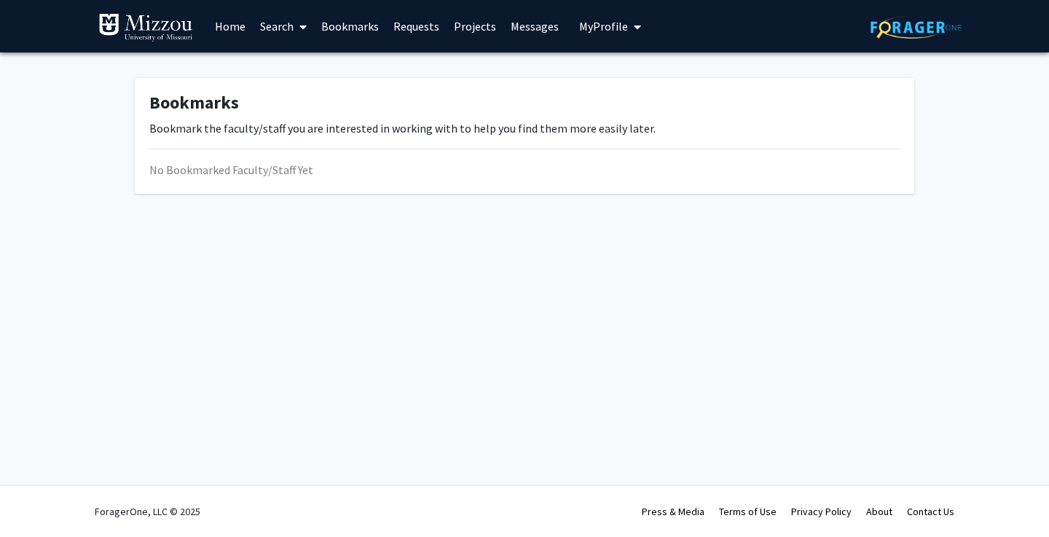
click at [279, 22] on link "Search" at bounding box center [283, 26] width 61 height 51
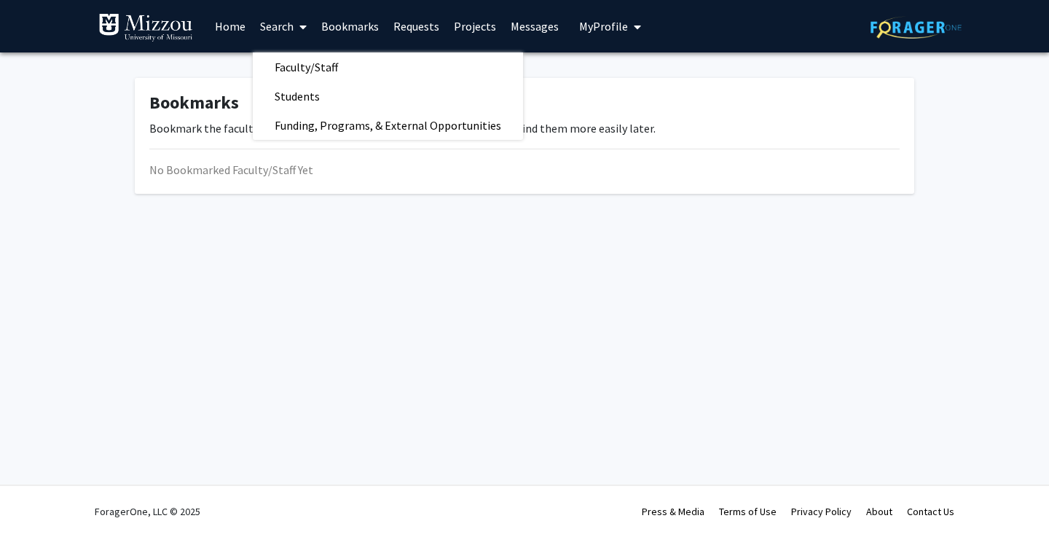
click at [183, 29] on img at bounding box center [145, 27] width 95 height 29
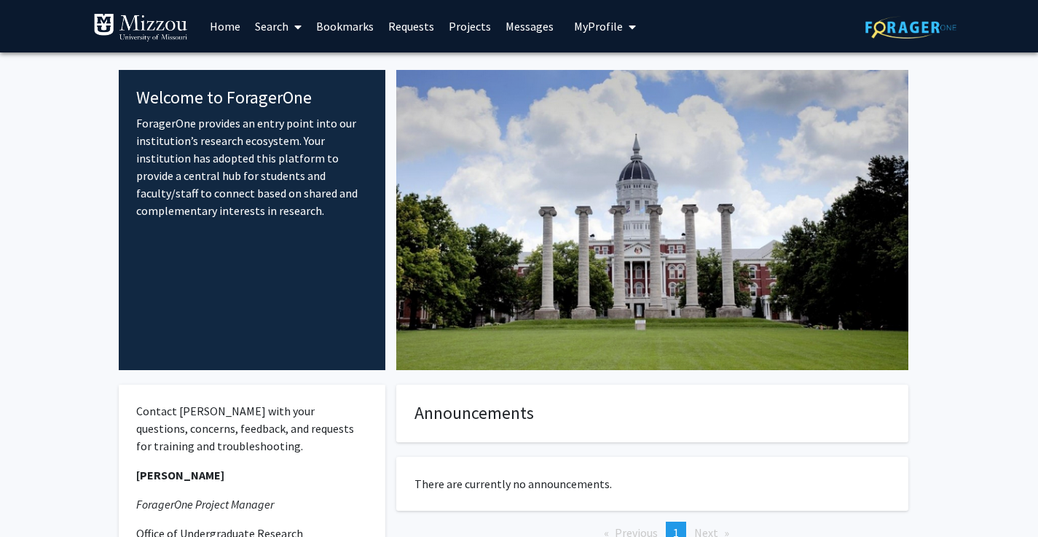
click at [591, 23] on span "My Profile" at bounding box center [598, 26] width 49 height 15
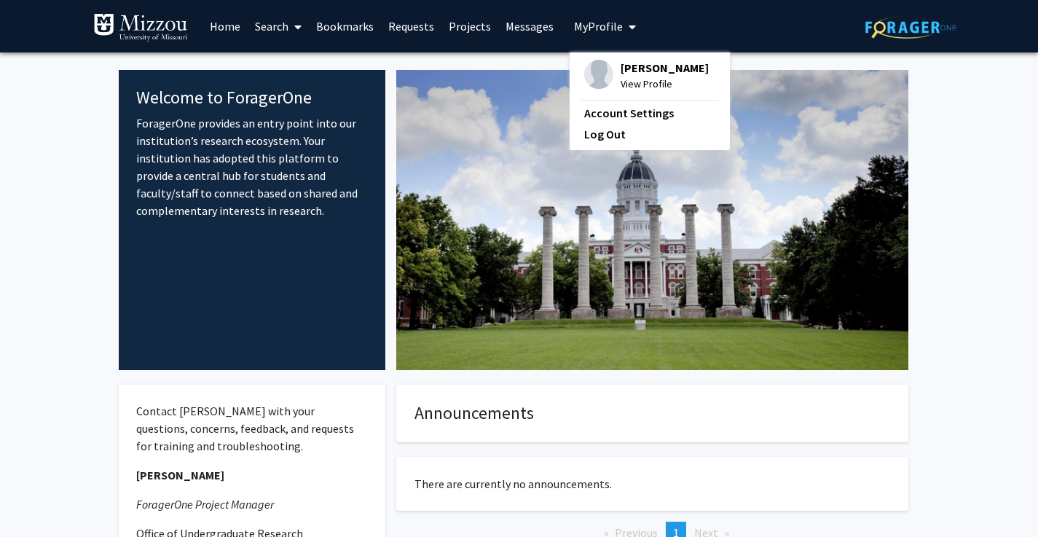
click at [591, 23] on span "My Profile" at bounding box center [598, 26] width 49 height 15
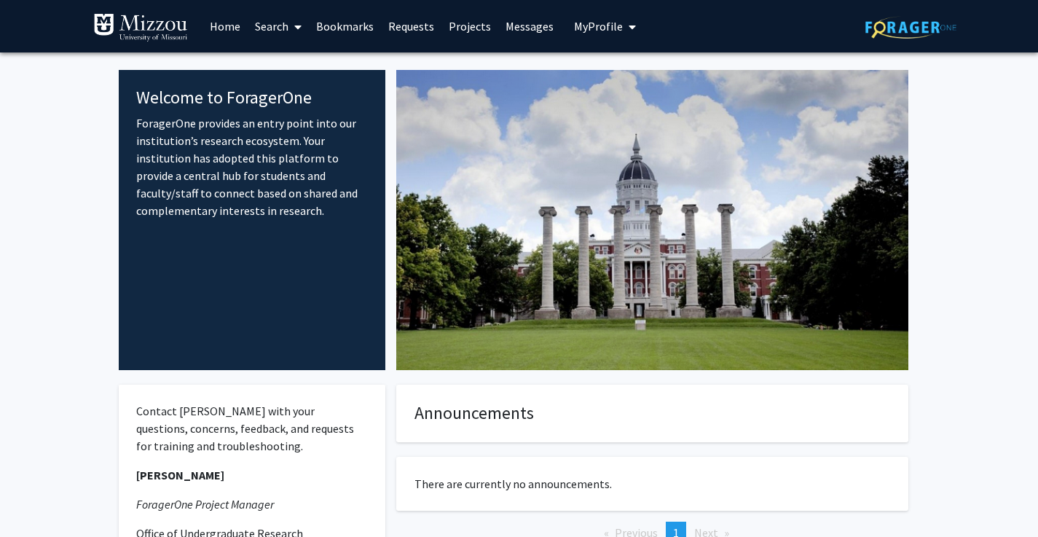
click at [466, 32] on link "Projects" at bounding box center [469, 26] width 57 height 51
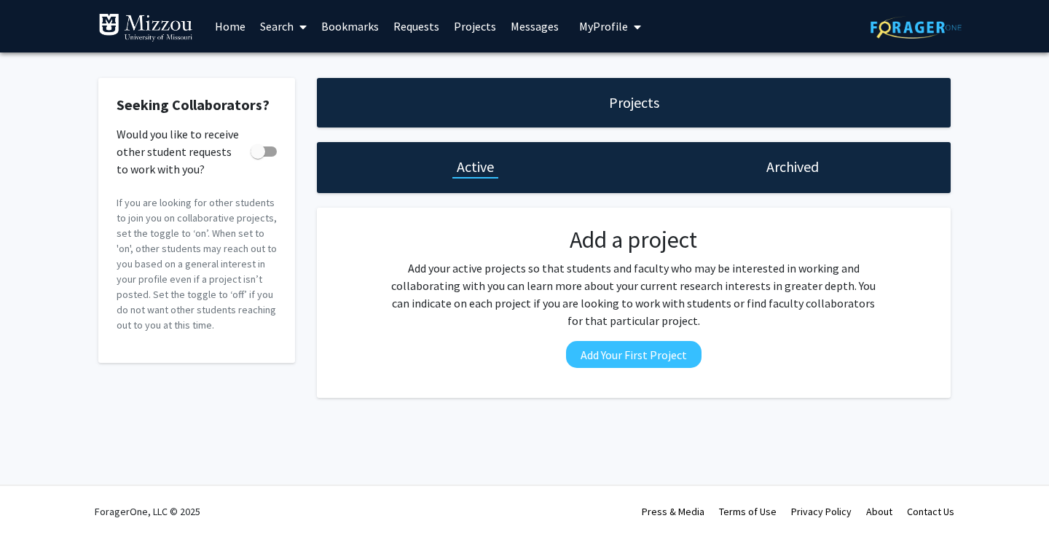
click at [416, 28] on link "Requests" at bounding box center [416, 26] width 60 height 51
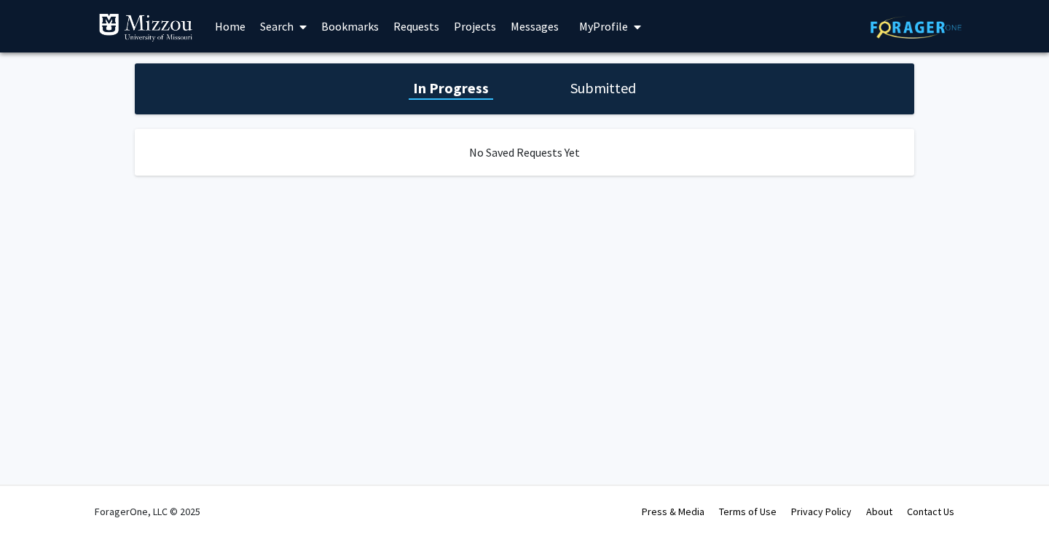
click at [338, 31] on link "Bookmarks" at bounding box center [350, 26] width 72 height 51
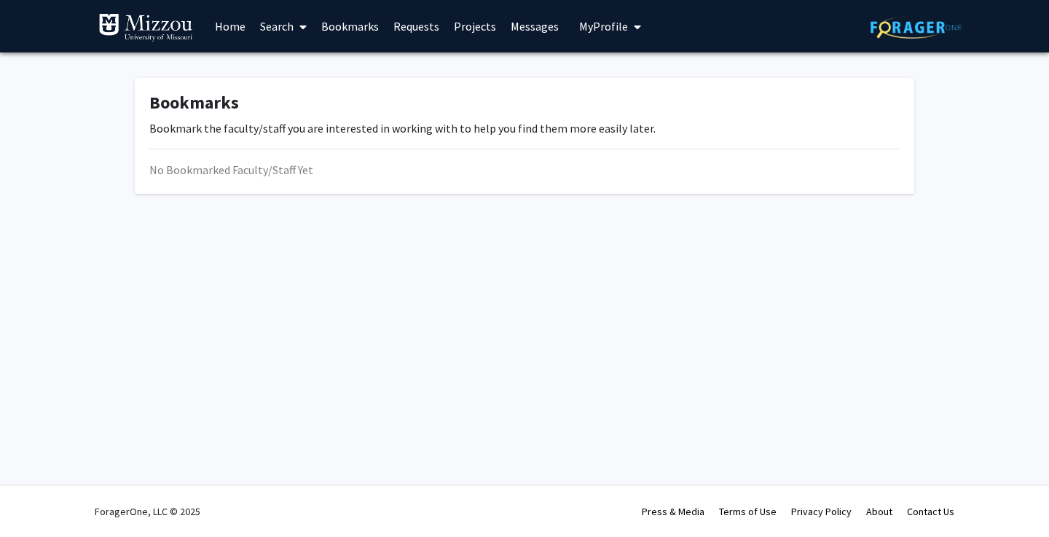
click at [287, 30] on link "Search" at bounding box center [283, 26] width 61 height 51
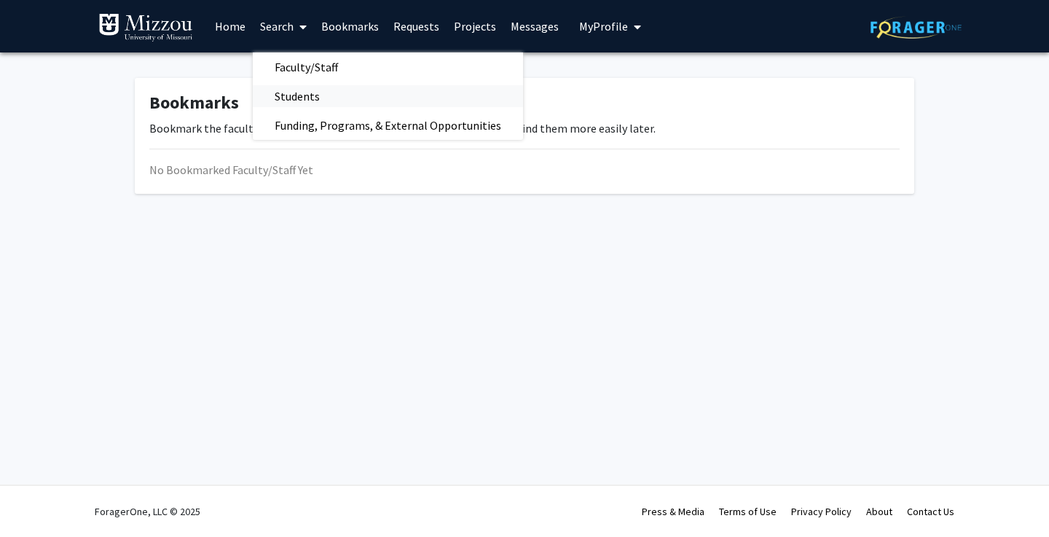
click at [309, 101] on span "Students" at bounding box center [297, 96] width 89 height 29
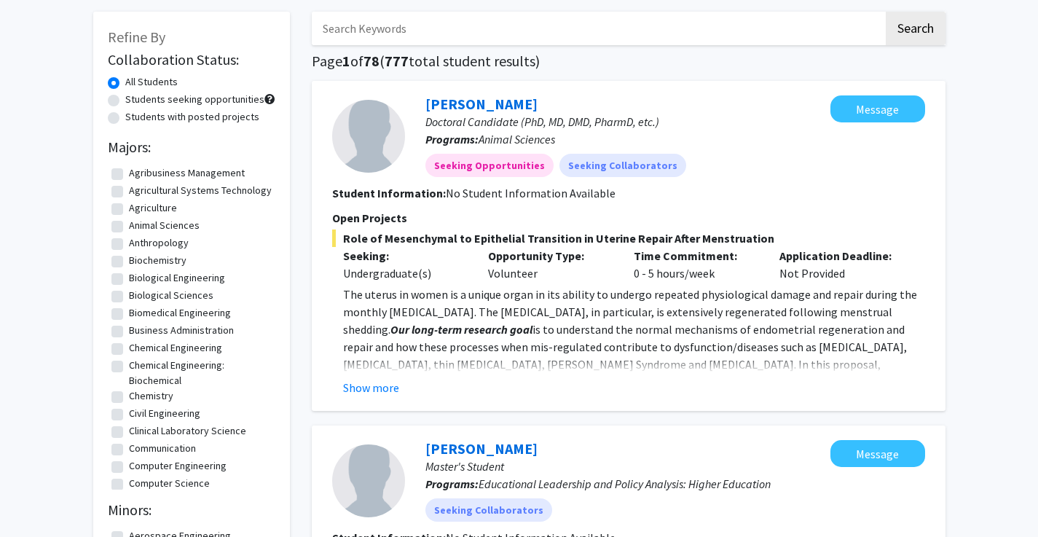
scroll to position [67, 0]
click at [374, 383] on button "Show more" at bounding box center [371, 386] width 56 height 17
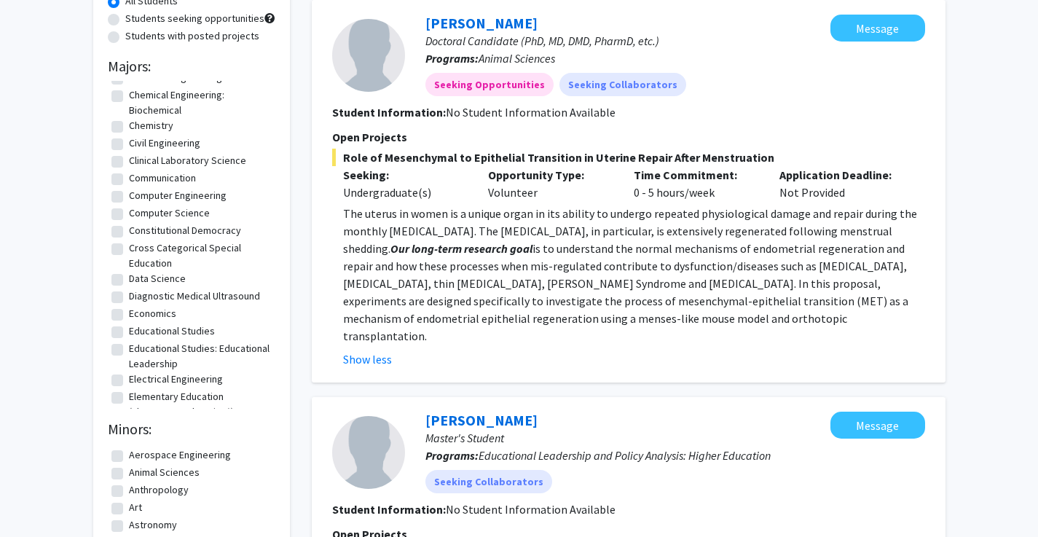
scroll to position [237, 0]
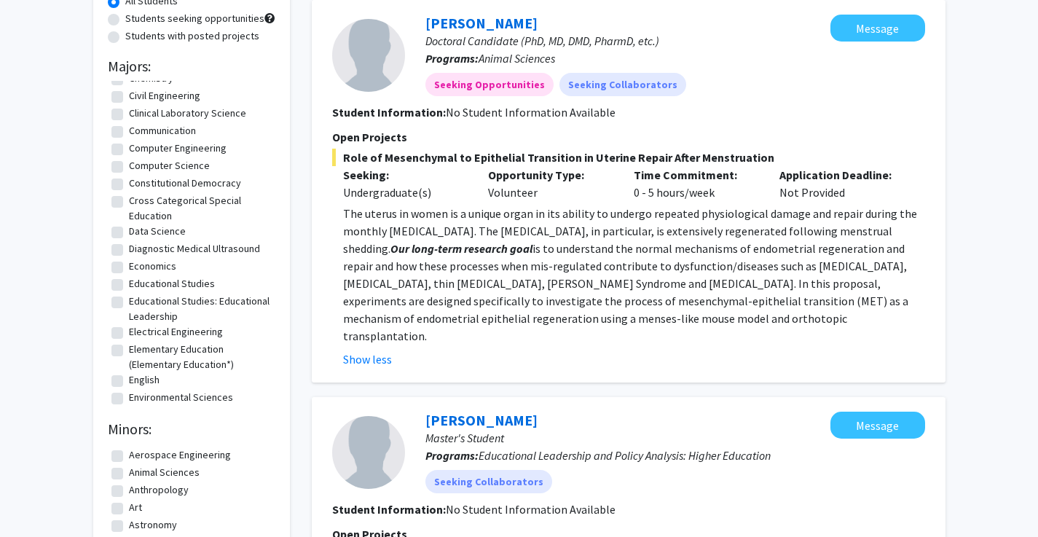
click at [129, 239] on label "Data Science" at bounding box center [157, 231] width 57 height 15
click at [129, 233] on input "Data Science" at bounding box center [133, 228] width 9 height 9
checkbox input "true"
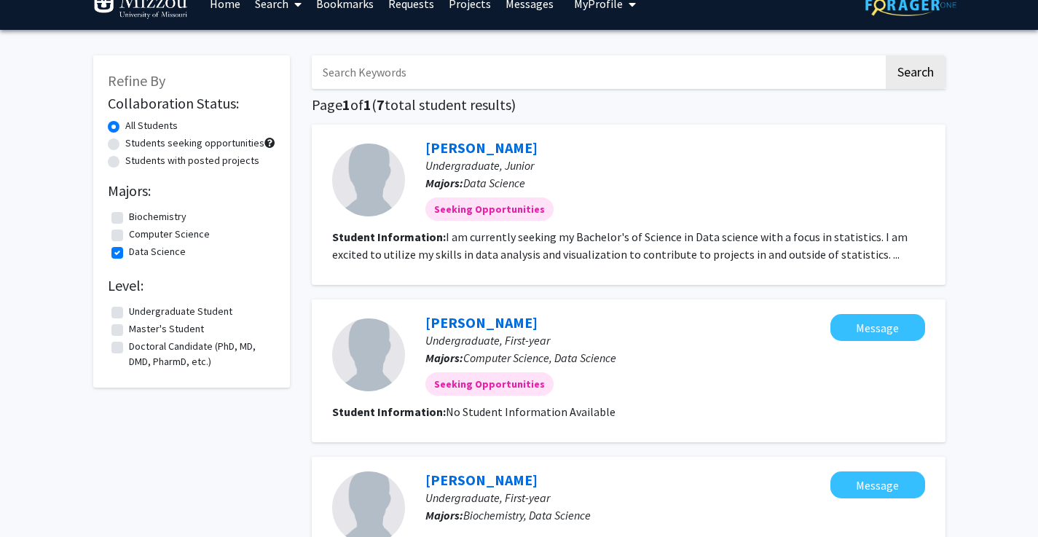
scroll to position [32, 0]
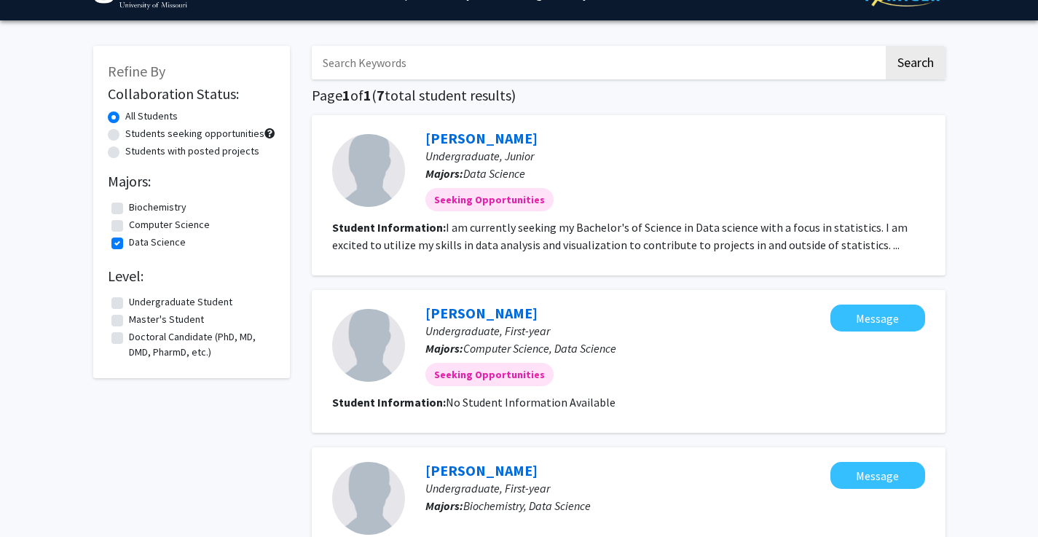
click at [129, 243] on label "Data Science" at bounding box center [157, 242] width 57 height 15
click at [129, 243] on input "Data Science" at bounding box center [133, 239] width 9 height 9
checkbox input "false"
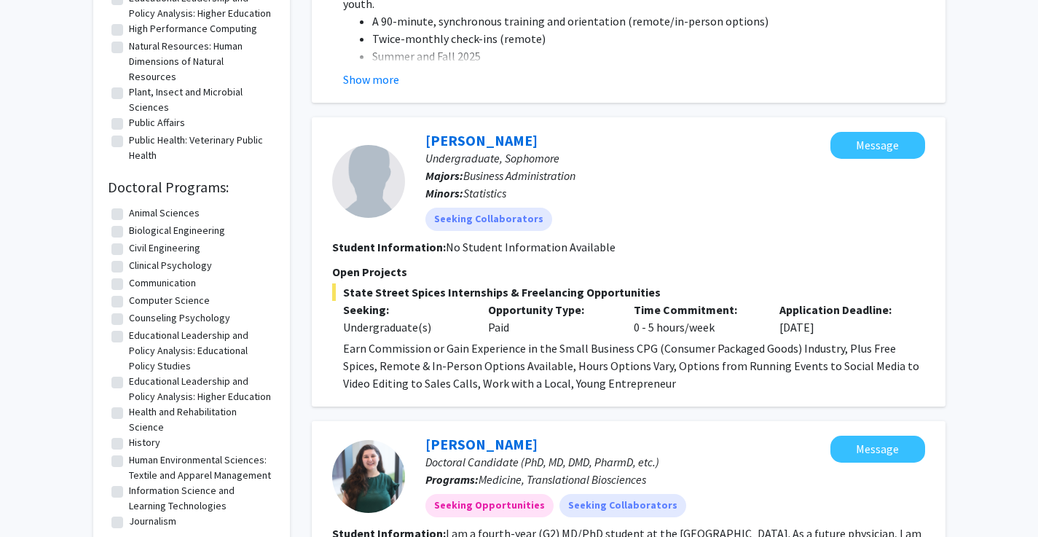
scroll to position [1063, 0]
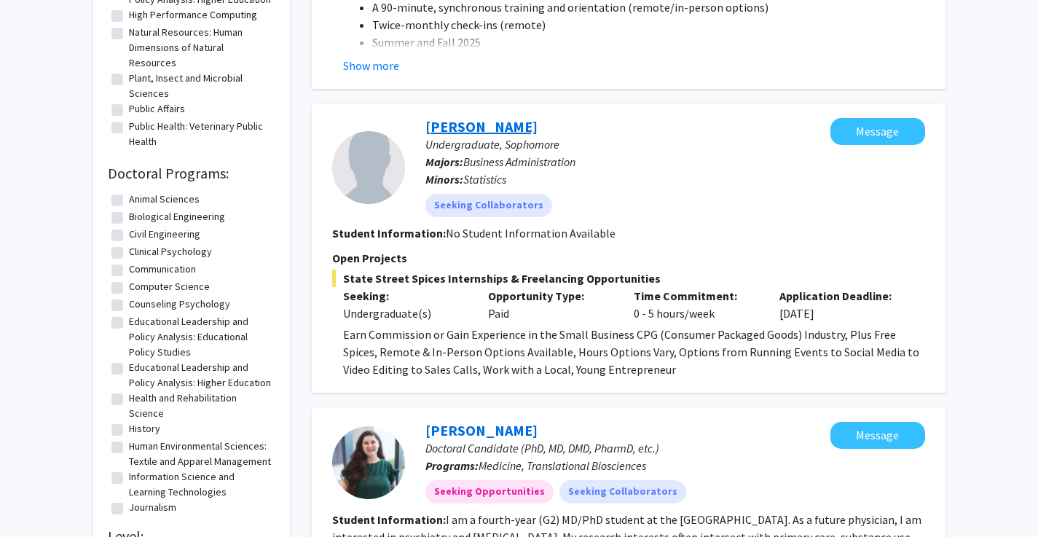
click at [471, 130] on link "Andrew Rubin" at bounding box center [481, 126] width 112 height 18
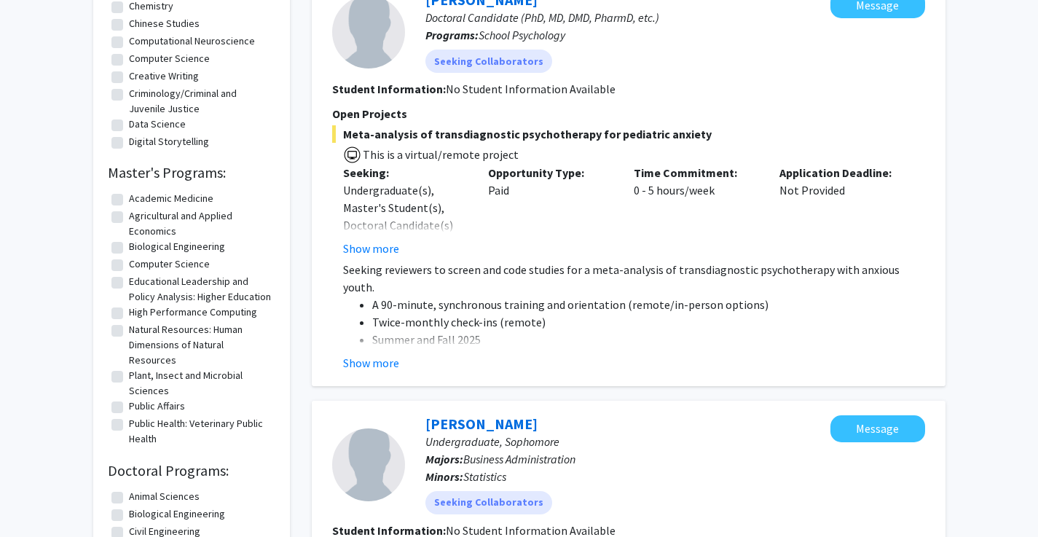
scroll to position [763, 0]
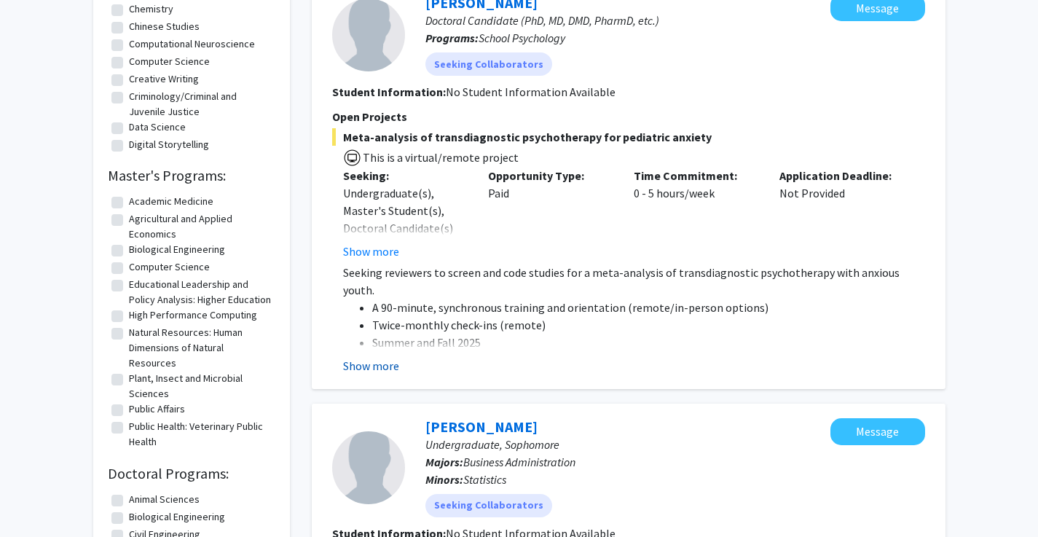
click at [385, 361] on button "Show more" at bounding box center [371, 365] width 56 height 17
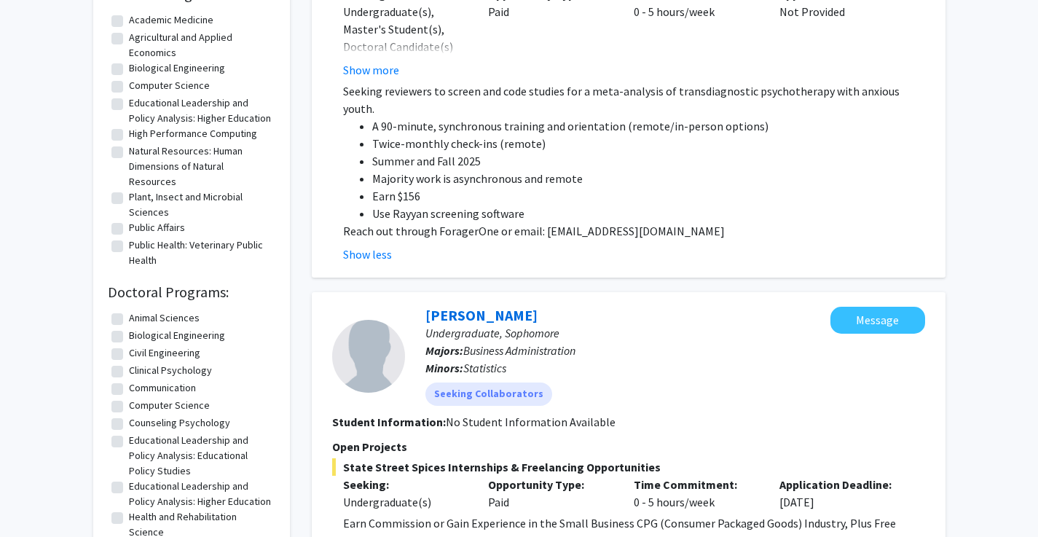
scroll to position [897, 0]
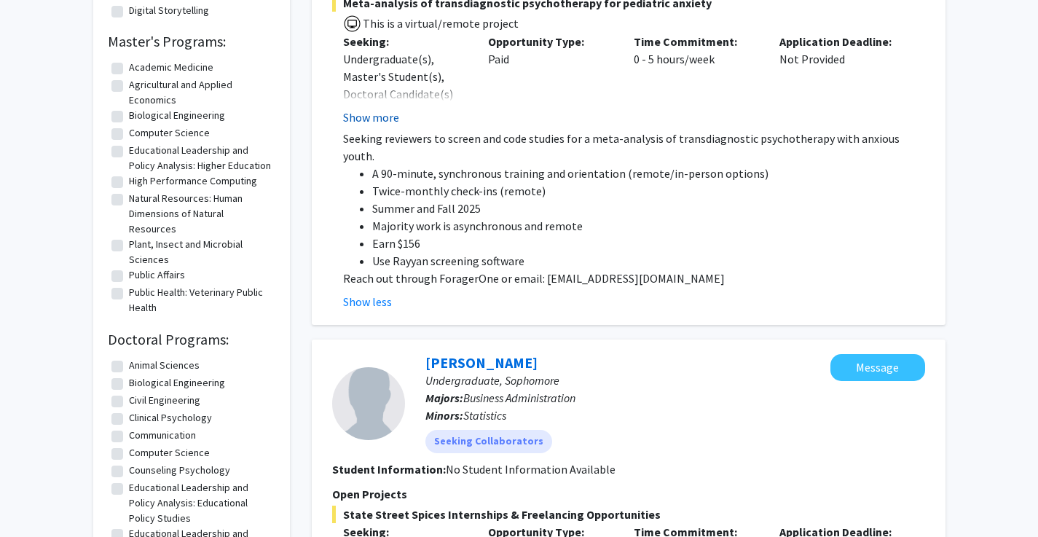
click at [361, 121] on button "Show more" at bounding box center [371, 117] width 56 height 17
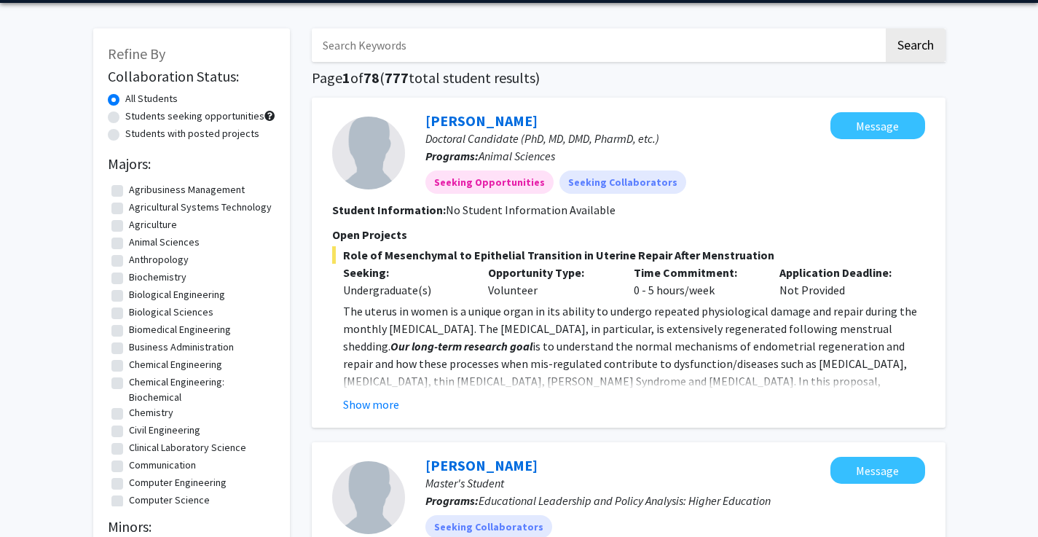
scroll to position [49, 0]
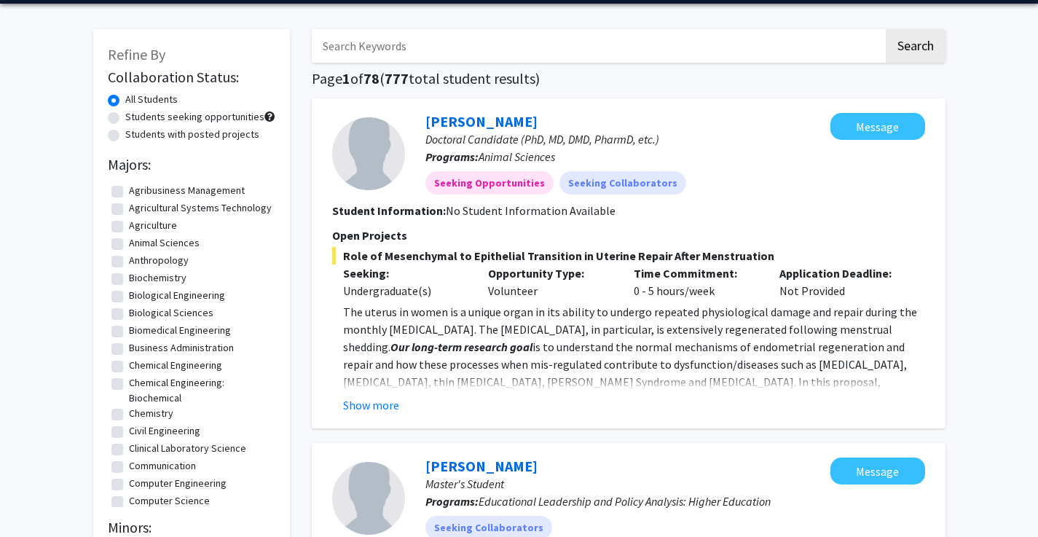
click at [219, 140] on label "Students with posted projects" at bounding box center [192, 134] width 134 height 15
click at [135, 136] on input "Students with posted projects" at bounding box center [129, 131] width 9 height 9
radio input "true"
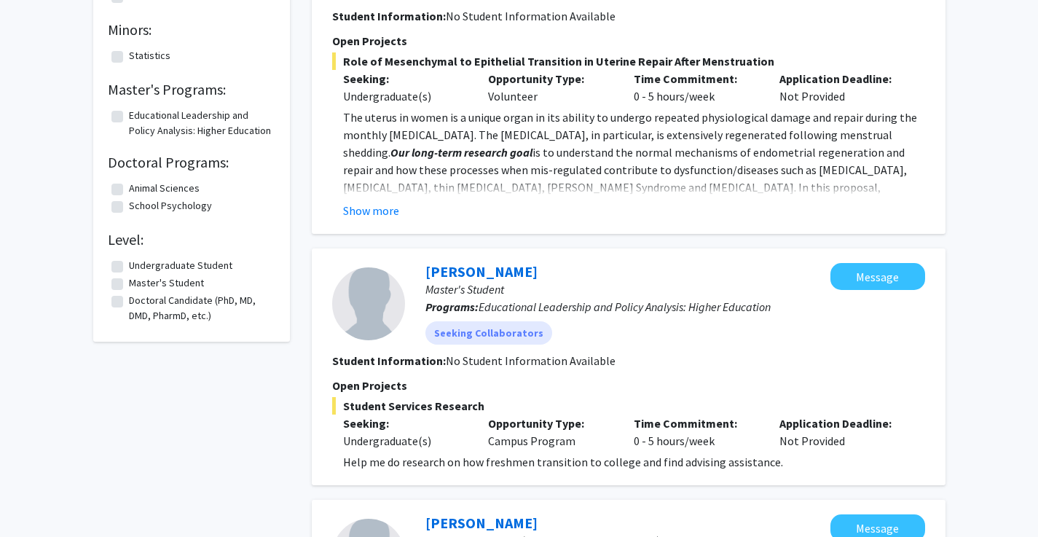
scroll to position [207, 0]
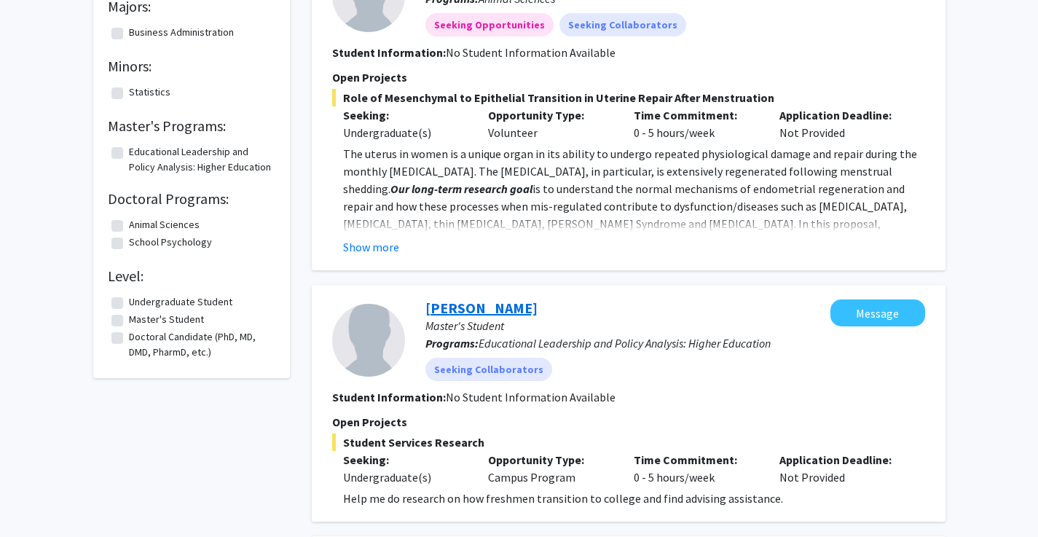
click at [458, 314] on link "Evan White" at bounding box center [481, 308] width 112 height 18
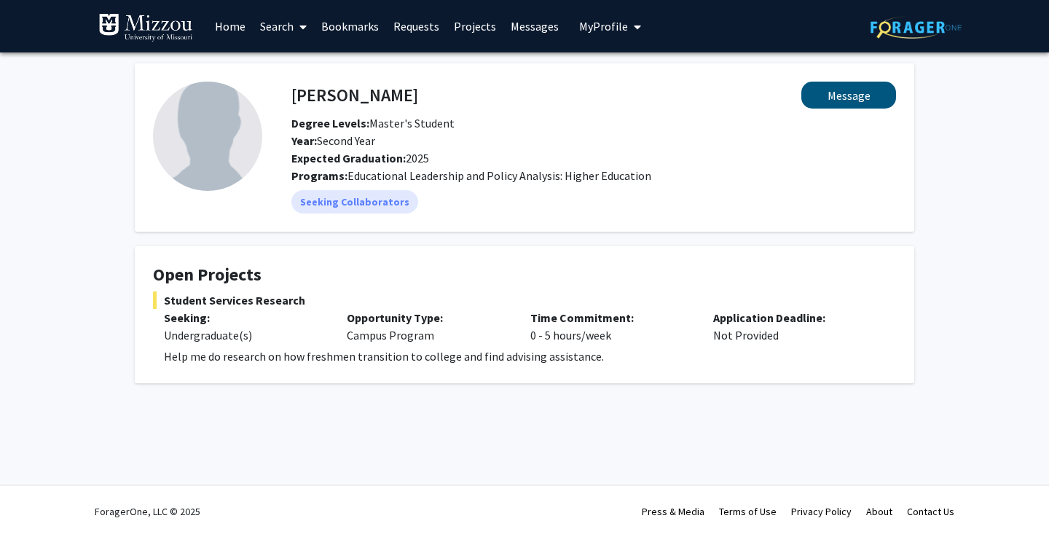
click at [851, 102] on button "Message" at bounding box center [848, 95] width 95 height 27
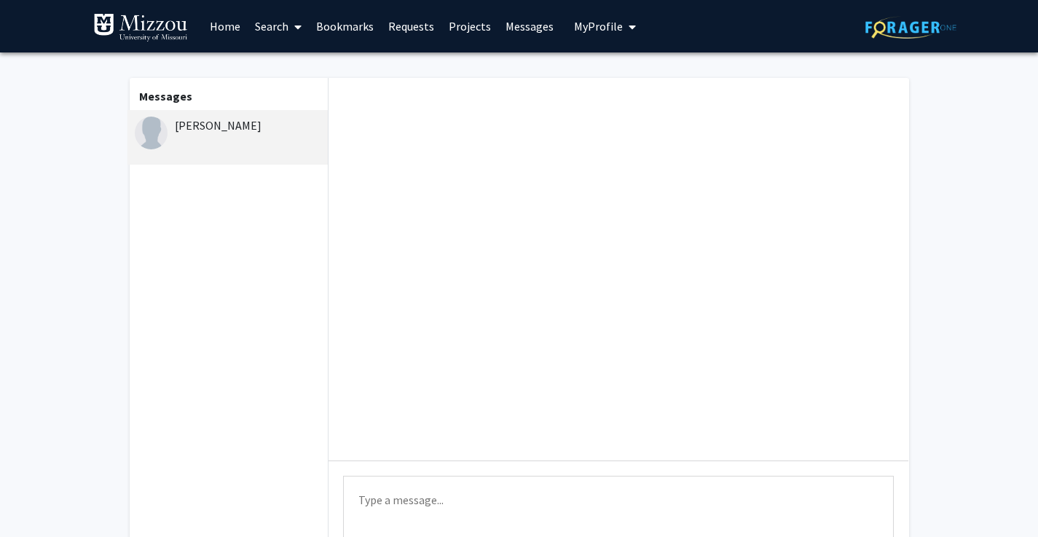
click at [197, 154] on div "Evan White" at bounding box center [227, 137] width 201 height 55
click at [528, 41] on link "Messages" at bounding box center [529, 26] width 63 height 51
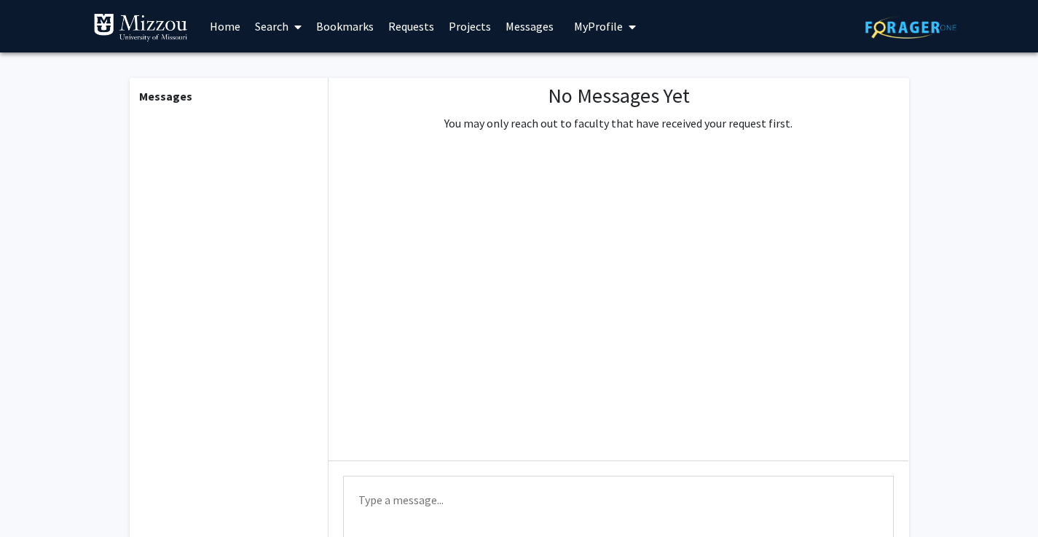
click at [355, 25] on link "Bookmarks" at bounding box center [345, 26] width 72 height 51
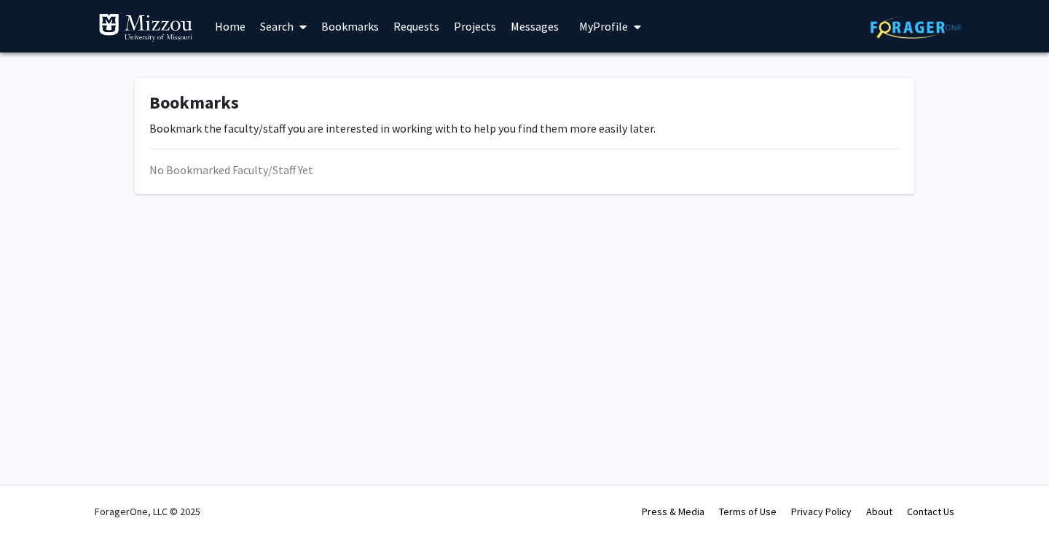
click at [282, 22] on link "Search" at bounding box center [283, 26] width 61 height 51
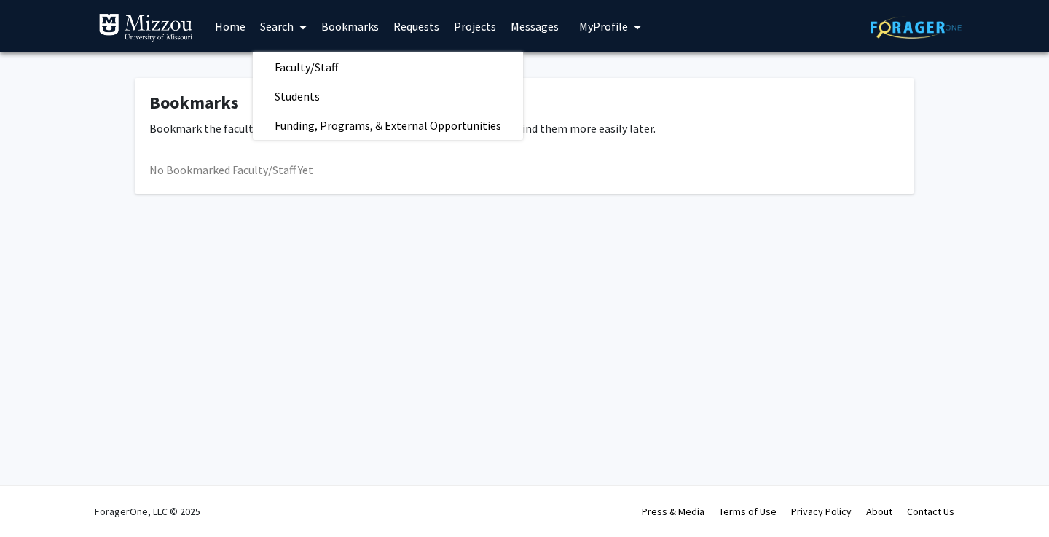
click at [230, 21] on link "Home" at bounding box center [230, 26] width 45 height 51
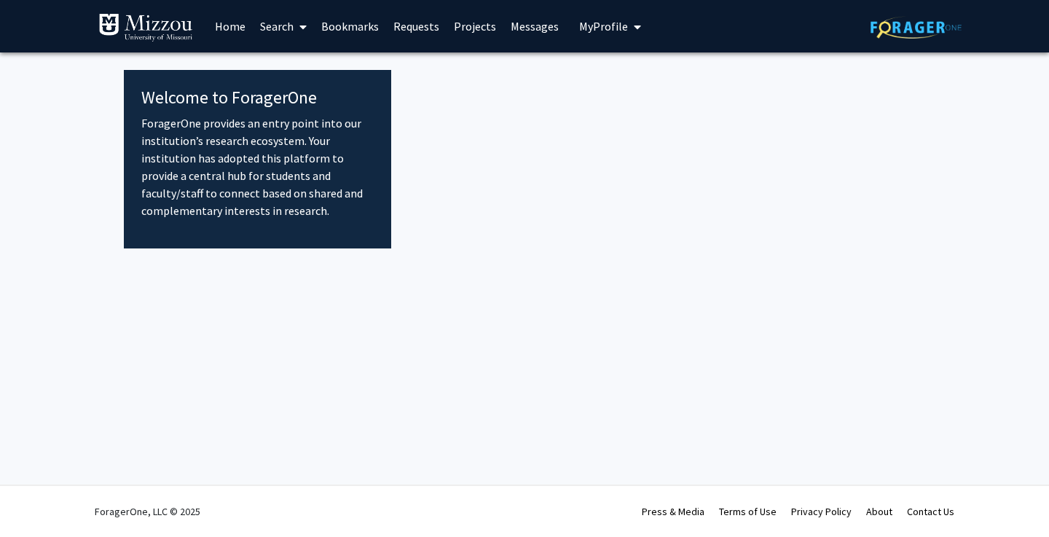
click at [267, 30] on link "Search" at bounding box center [283, 26] width 61 height 51
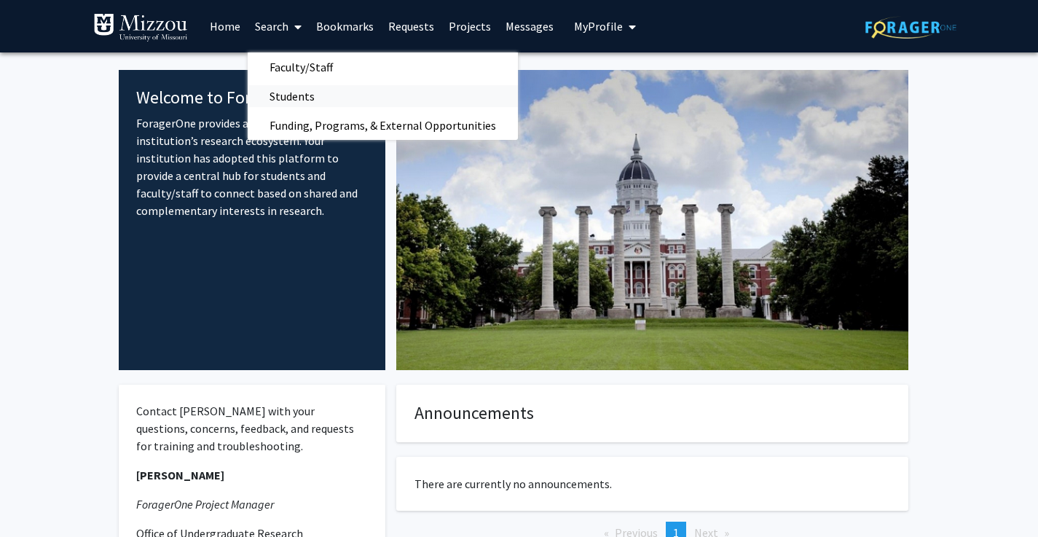
click at [300, 99] on span "Students" at bounding box center [292, 96] width 89 height 29
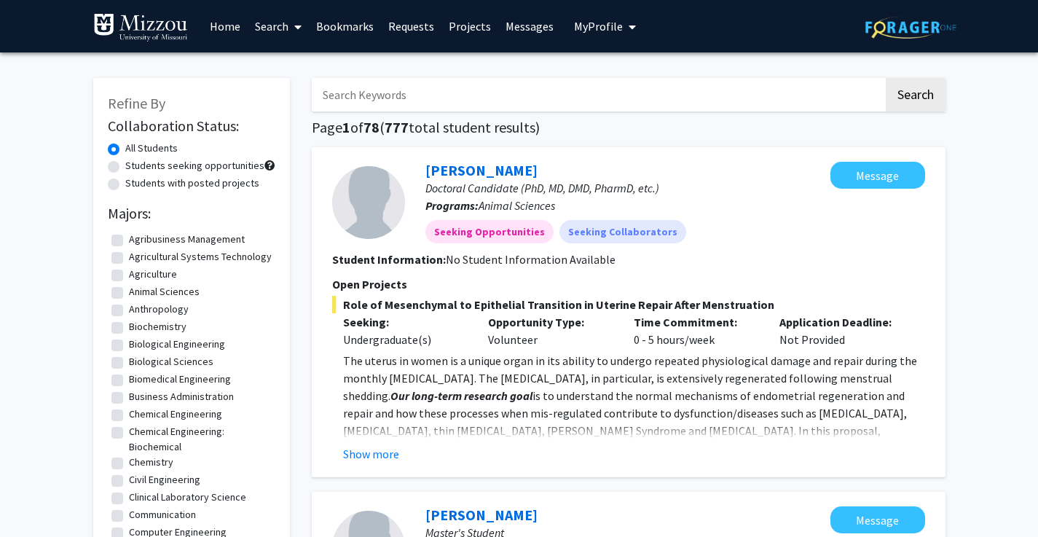
click at [283, 40] on link "Search" at bounding box center [278, 26] width 61 height 51
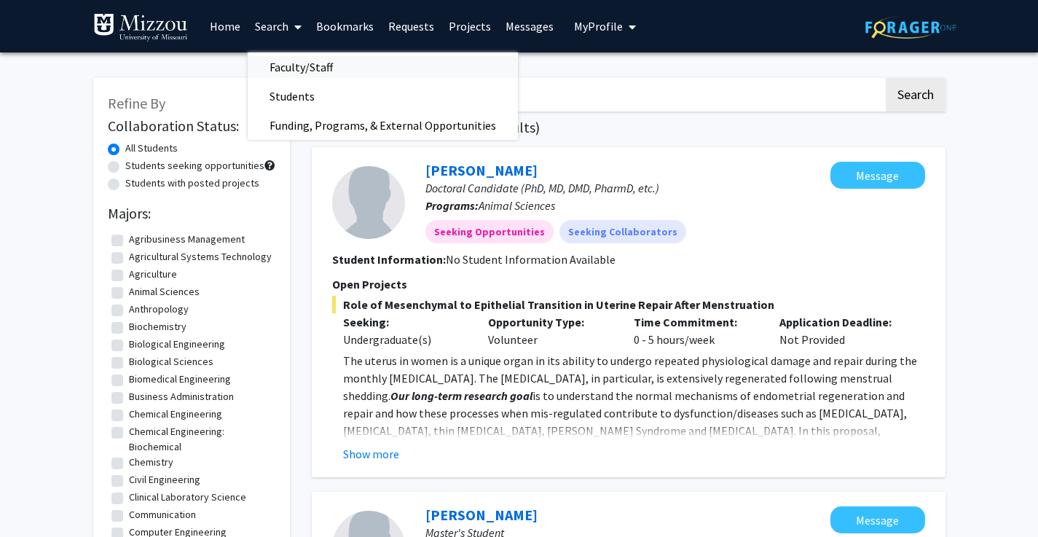
click at [283, 58] on span "Faculty/Staff" at bounding box center [301, 66] width 107 height 29
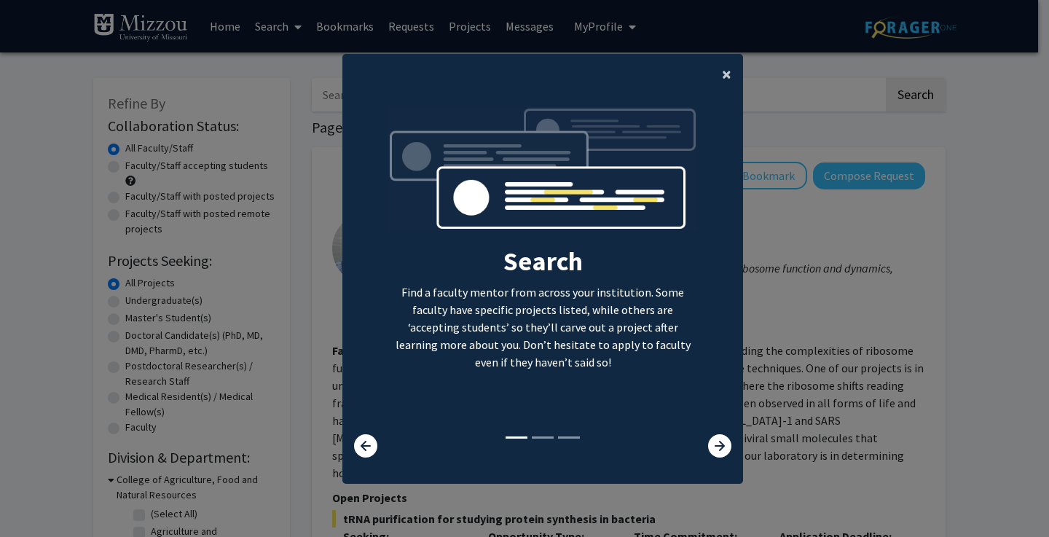
click at [722, 68] on span "×" at bounding box center [726, 74] width 9 height 23
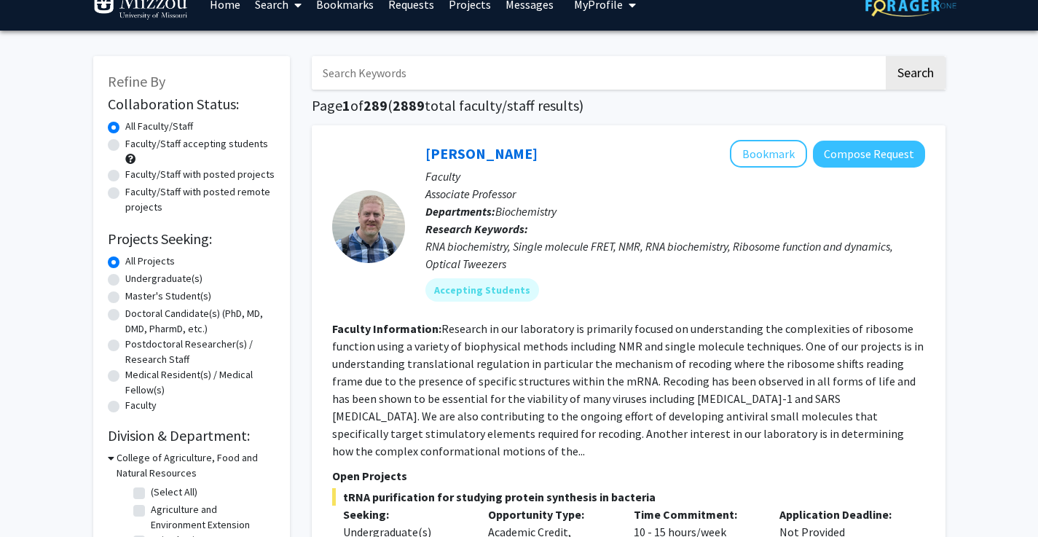
scroll to position [31, 0]
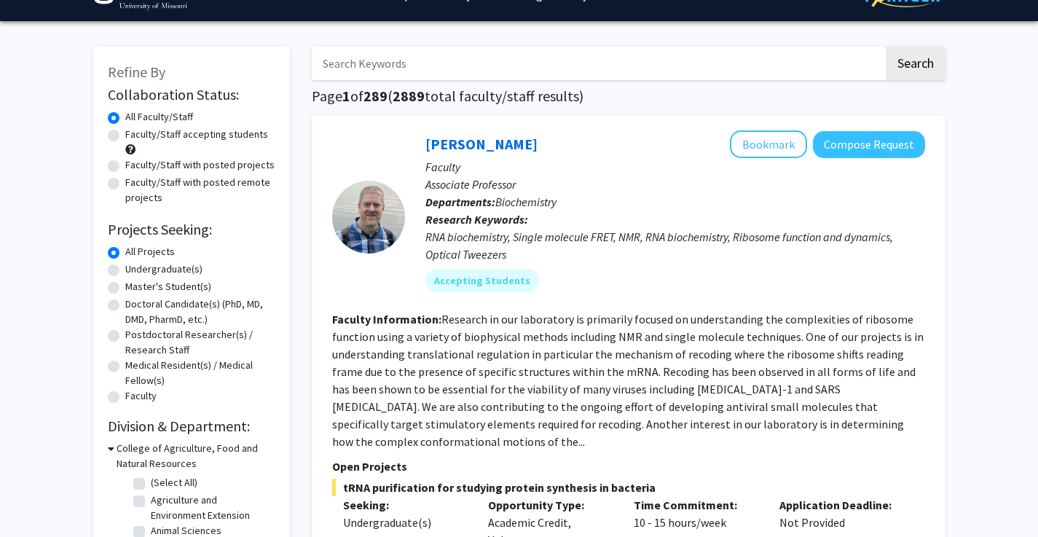
click at [174, 136] on label "Faculty/Staff accepting students" at bounding box center [196, 134] width 143 height 15
click at [135, 136] on input "Faculty/Staff accepting students" at bounding box center [129, 131] width 9 height 9
radio input "true"
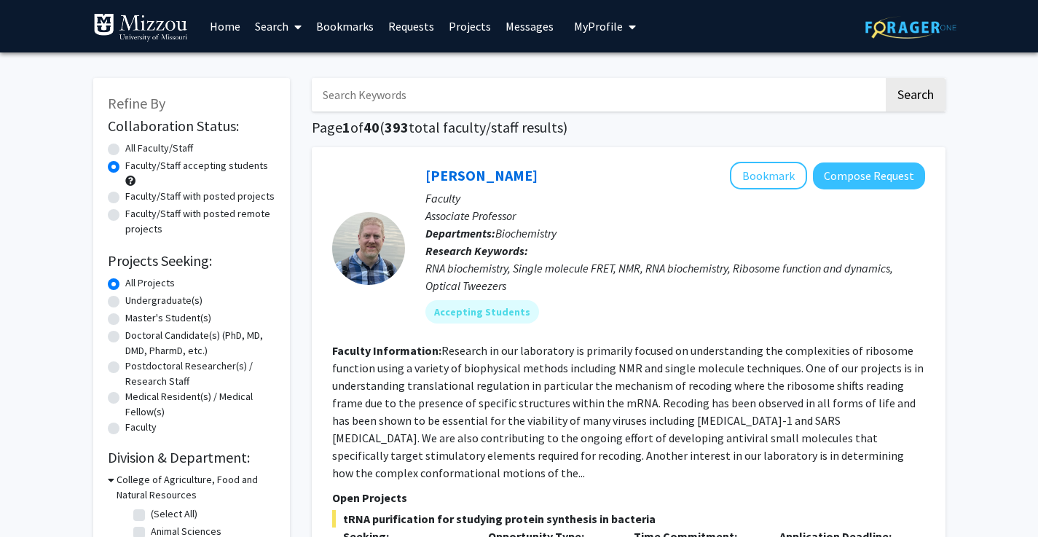
click at [473, 101] on input "Search Keywords" at bounding box center [598, 95] width 572 height 34
type input "Kevin brown"
click at [914, 97] on button "Search" at bounding box center [916, 95] width 60 height 34
radio input "true"
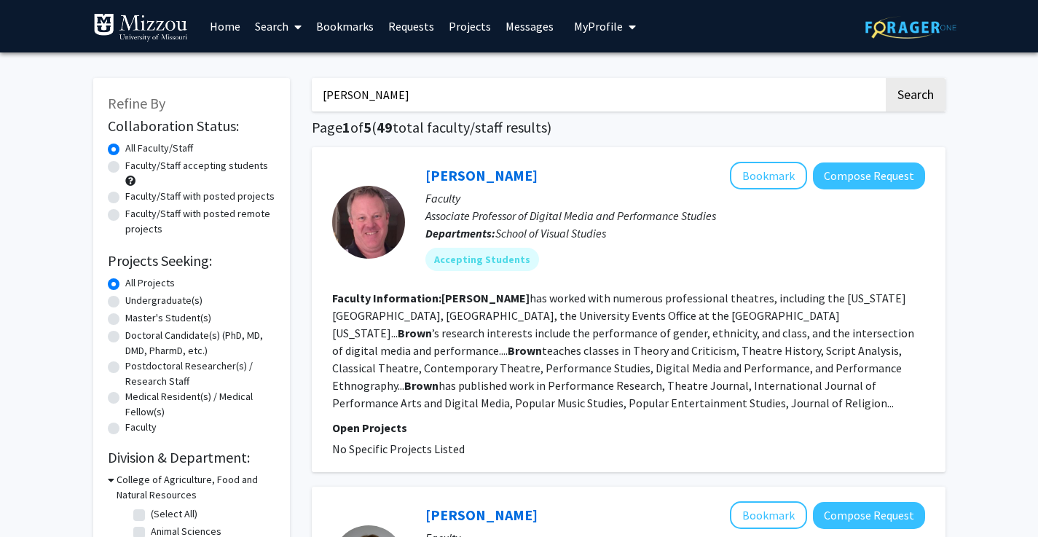
click at [434, 90] on input "Kevin brown" at bounding box center [598, 95] width 572 height 34
click at [467, 111] on input "Kevin brown" at bounding box center [598, 95] width 572 height 34
type input "Kevin"
click at [257, 165] on label "Faculty/Staff accepting students" at bounding box center [196, 165] width 143 height 15
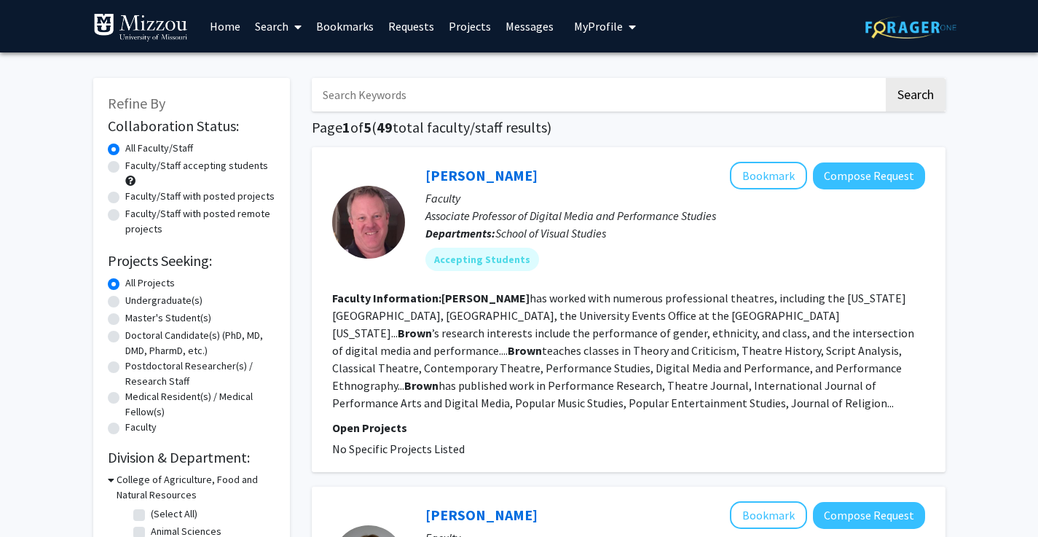
click at [135, 165] on input "Faculty/Staff accepting students" at bounding box center [129, 162] width 9 height 9
radio input "true"
click at [248, 197] on label "Faculty/Staff with posted projects" at bounding box center [199, 196] width 149 height 15
click at [135, 197] on input "Faculty/Staff with posted projects" at bounding box center [129, 193] width 9 height 9
radio input "true"
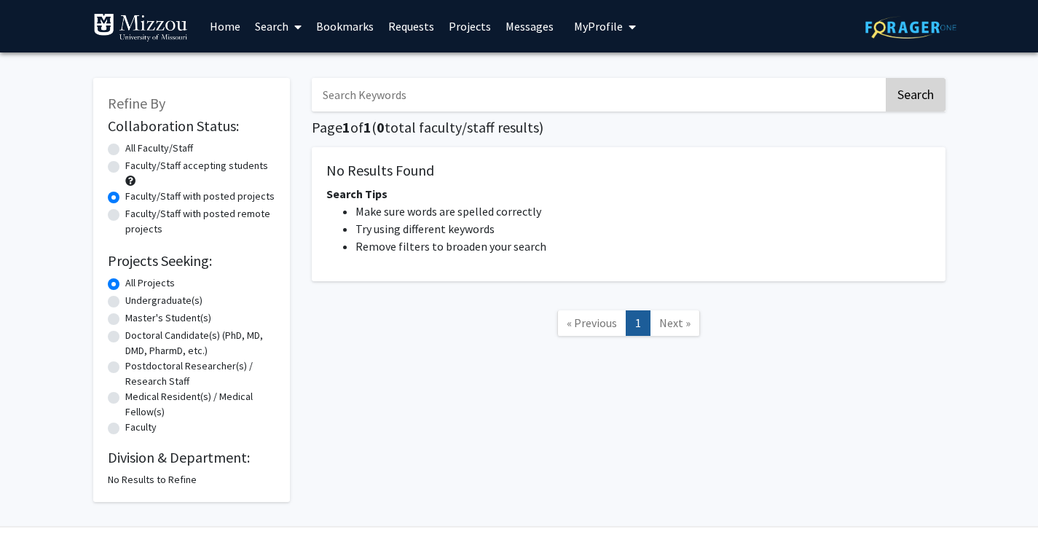
click at [905, 91] on button "Search" at bounding box center [916, 95] width 60 height 34
radio input "true"
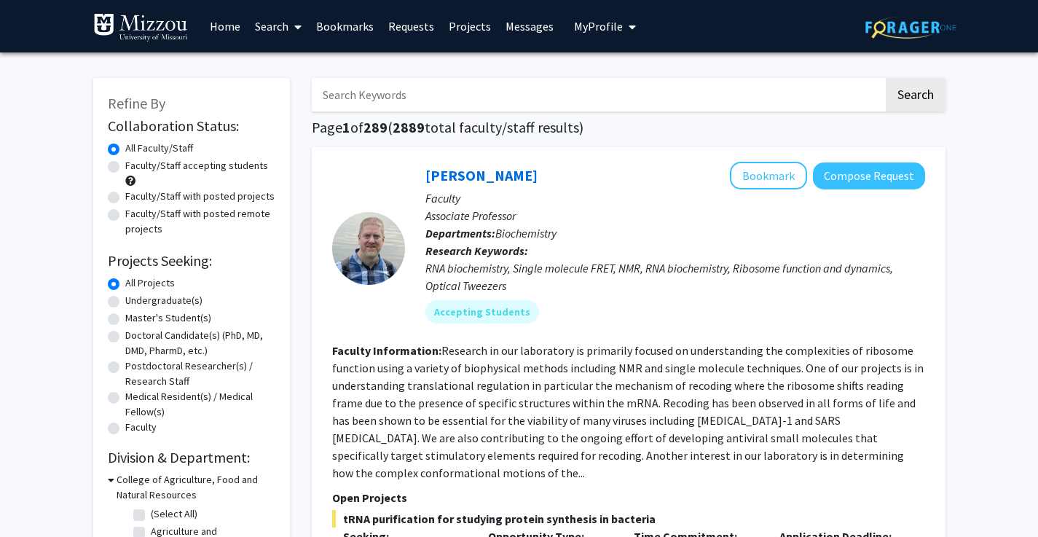
click at [160, 200] on label "Faculty/Staff with posted projects" at bounding box center [199, 196] width 149 height 15
click at [135, 198] on input "Faculty/Staff with posted projects" at bounding box center [129, 193] width 9 height 9
radio input "true"
click at [175, 217] on label "Faculty/Staff with posted remote projects" at bounding box center [200, 221] width 150 height 31
click at [135, 216] on input "Faculty/Staff with posted remote projects" at bounding box center [129, 210] width 9 height 9
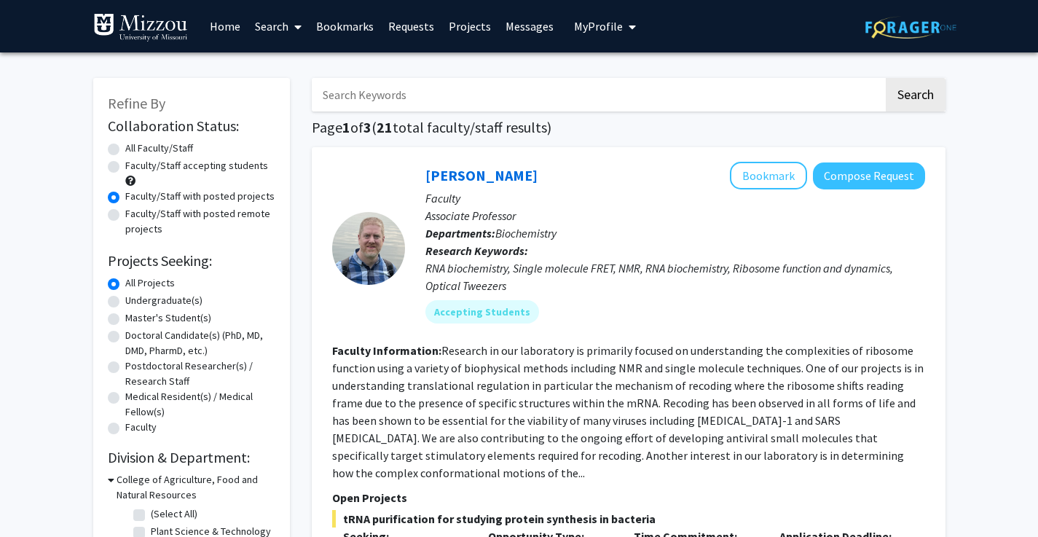
radio input "true"
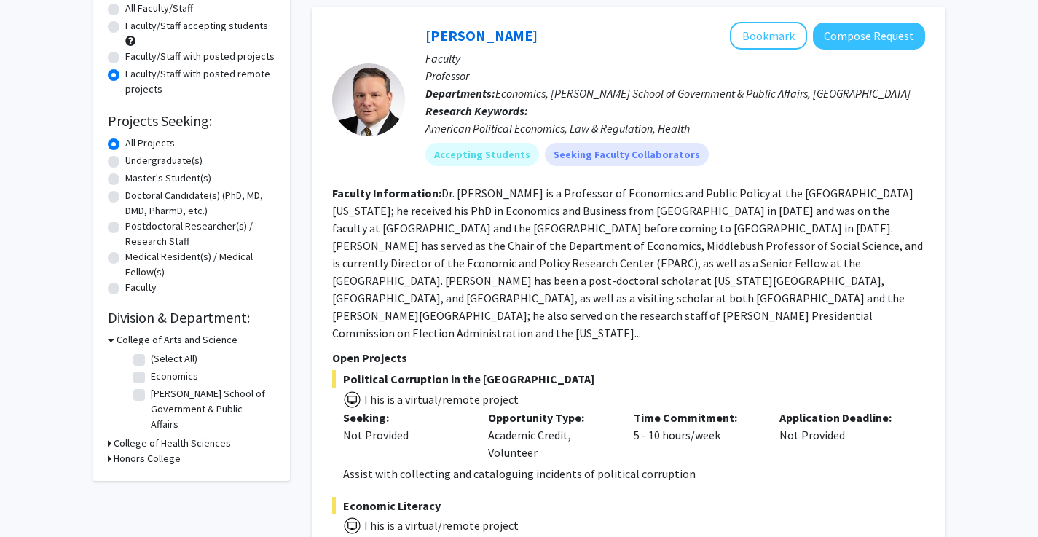
scroll to position [122, 0]
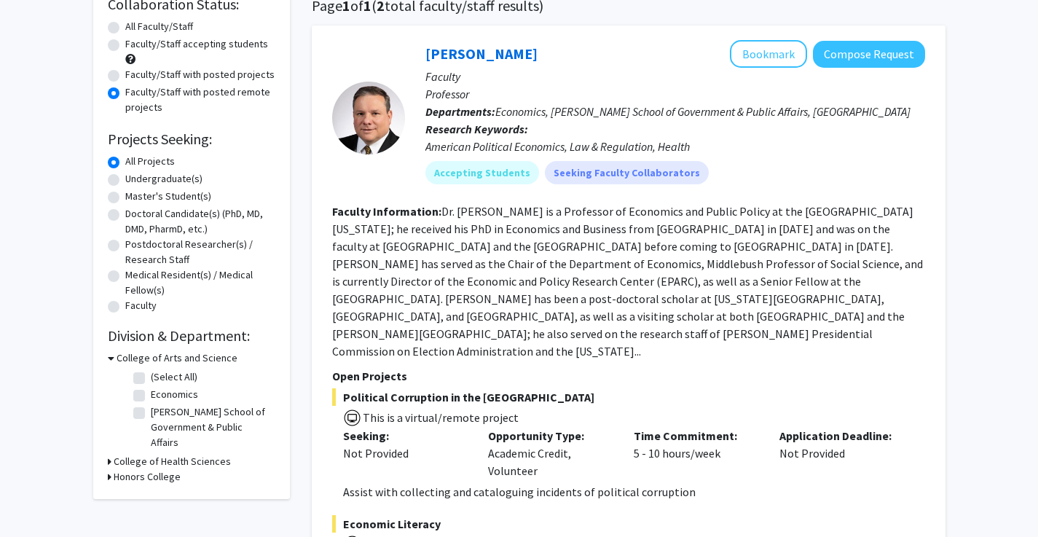
click at [216, 79] on label "Faculty/Staff with posted projects" at bounding box center [199, 74] width 149 height 15
click at [135, 76] on input "Faculty/Staff with posted projects" at bounding box center [129, 71] width 9 height 9
radio input "true"
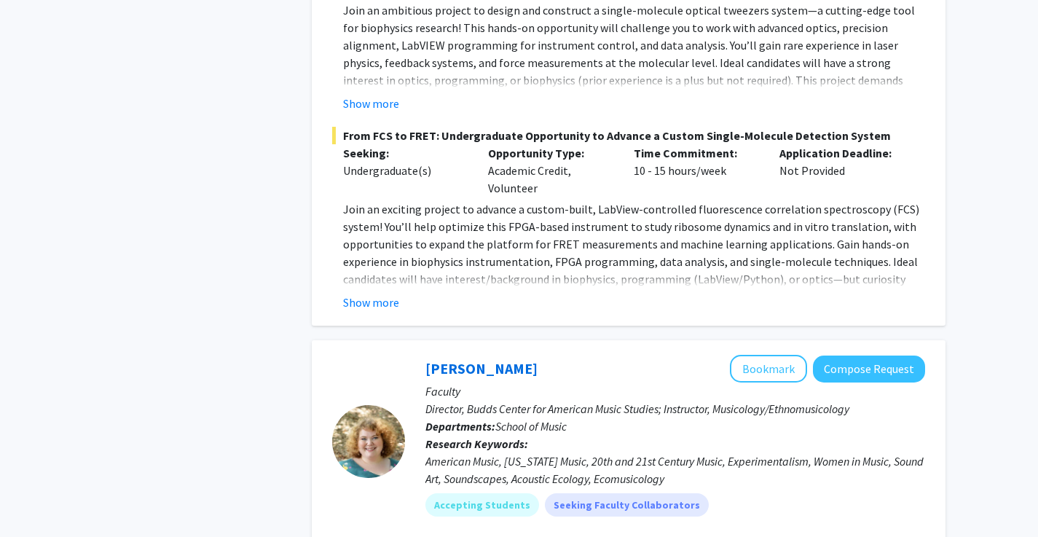
scroll to position [948, 0]
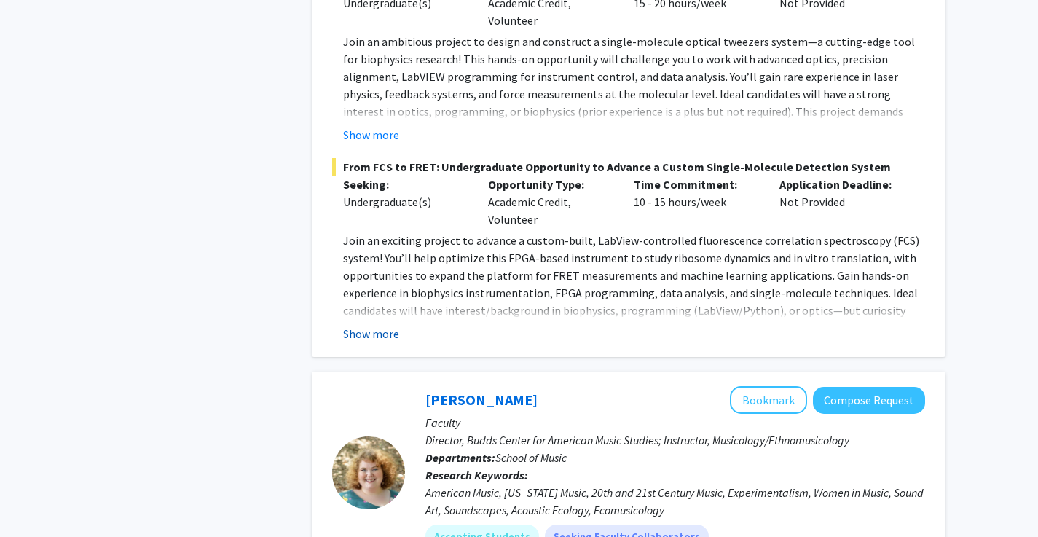
click at [374, 325] on button "Show more" at bounding box center [371, 333] width 56 height 17
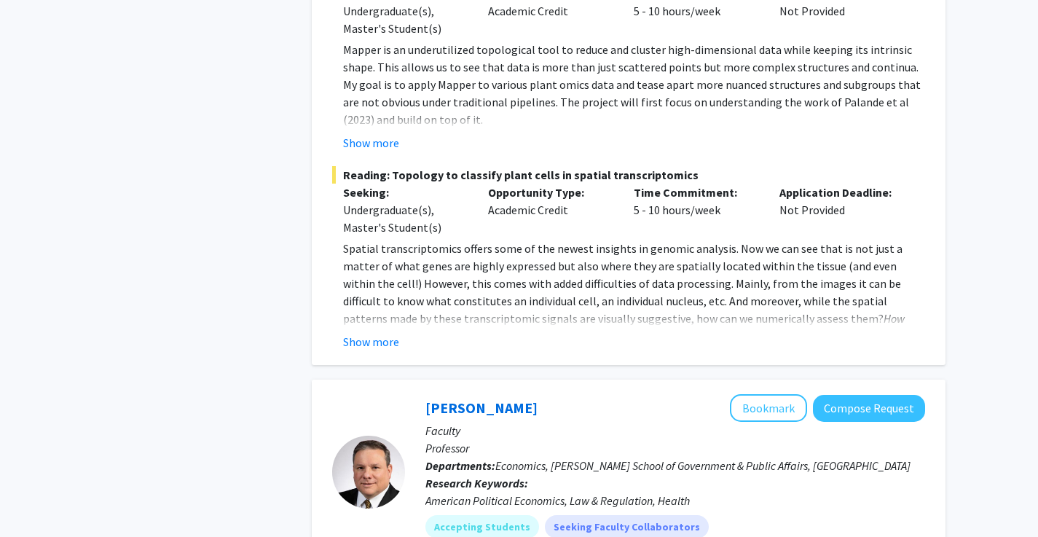
scroll to position [2250, 0]
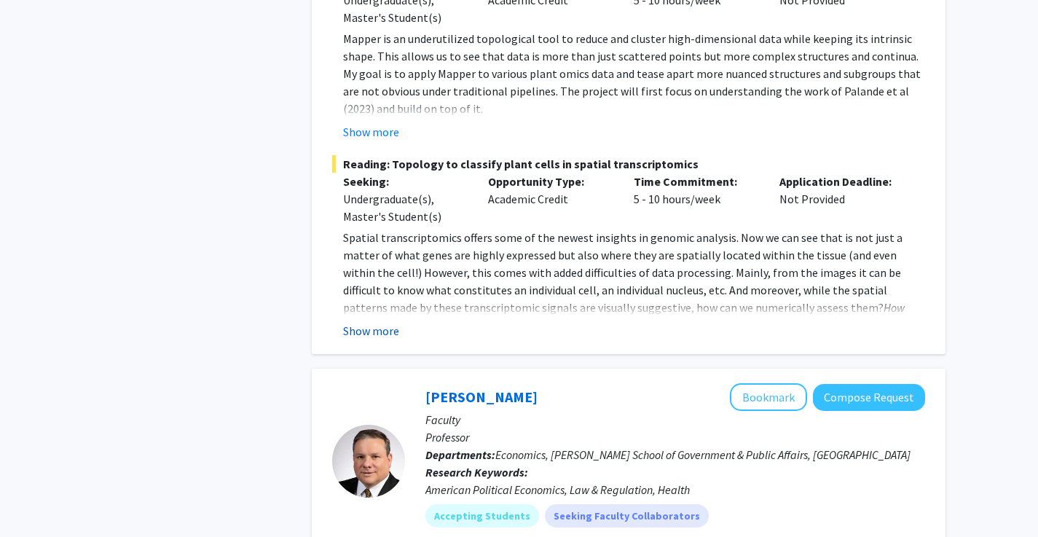
click at [375, 322] on button "Show more" at bounding box center [371, 330] width 56 height 17
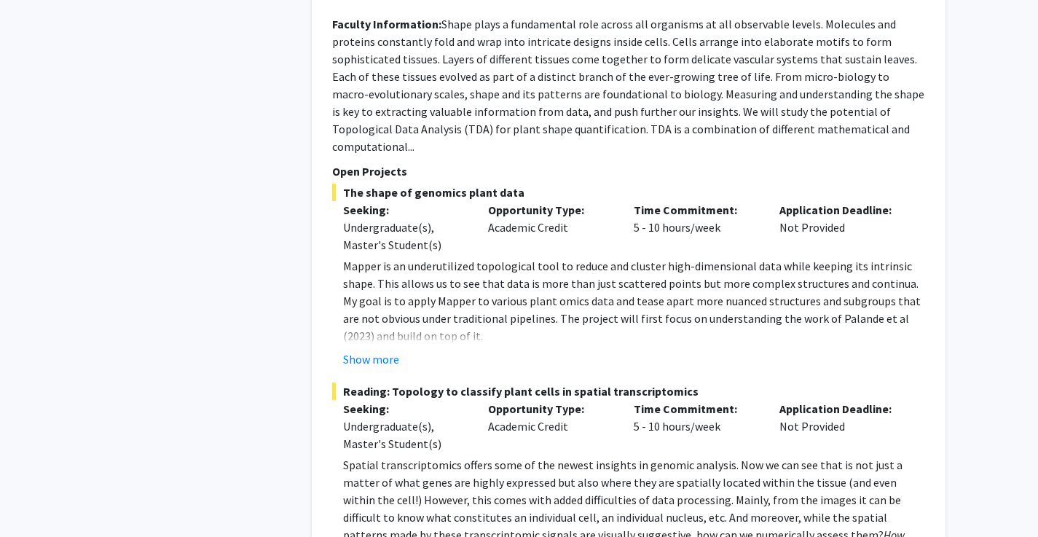
scroll to position [2018, 0]
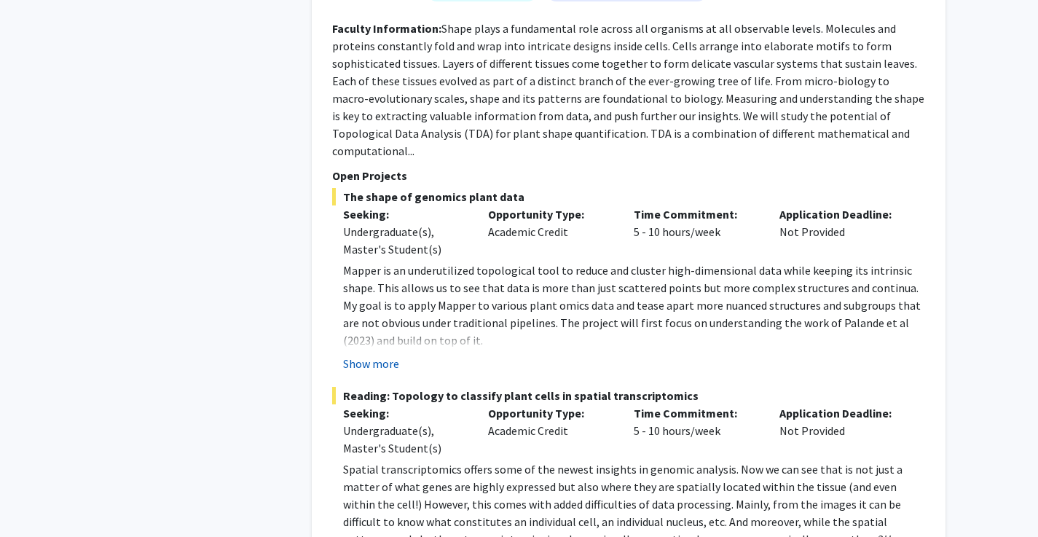
click at [373, 355] on button "Show more" at bounding box center [371, 363] width 56 height 17
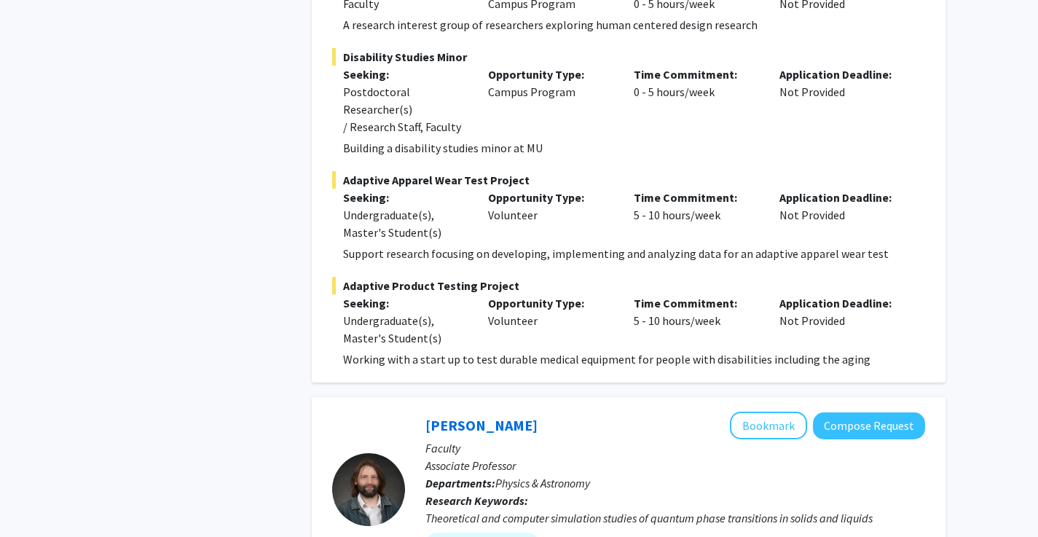
scroll to position [3948, 0]
click at [396, 58] on fg-project-list "Human Centered Design Research Interest Group Seeking: Faculty Opportunity Type…" at bounding box center [628, 164] width 593 height 408
click at [396, 171] on span "Adaptive Apparel Wear Test Project" at bounding box center [628, 179] width 593 height 17
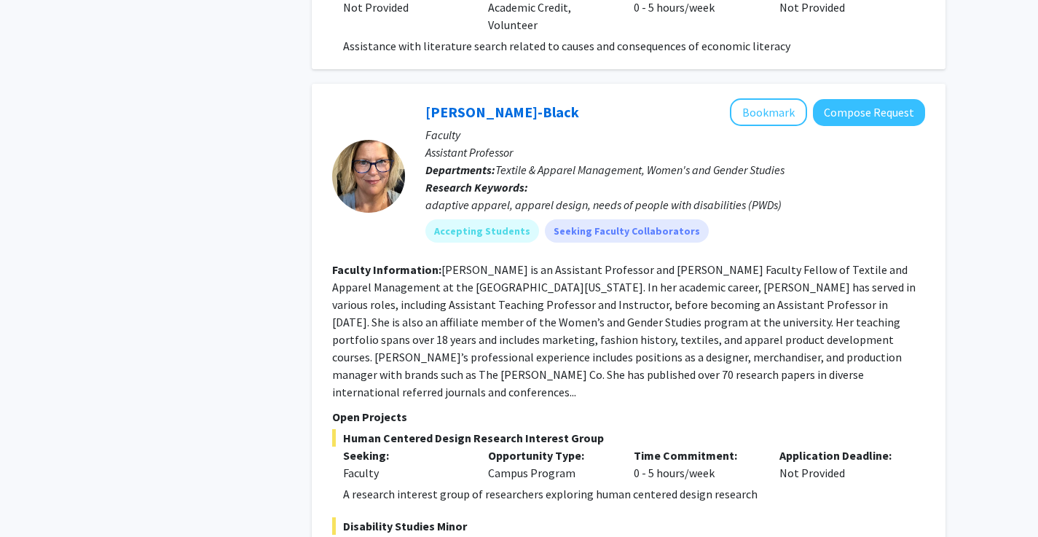
scroll to position [3439, 0]
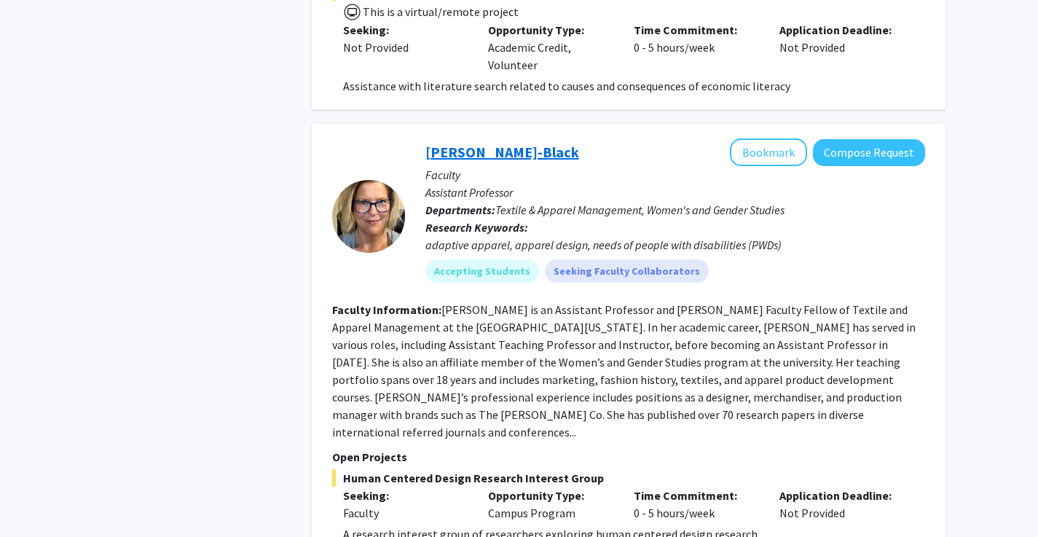
click at [473, 143] on link "Kerri McBee-Black" at bounding box center [502, 152] width 154 height 18
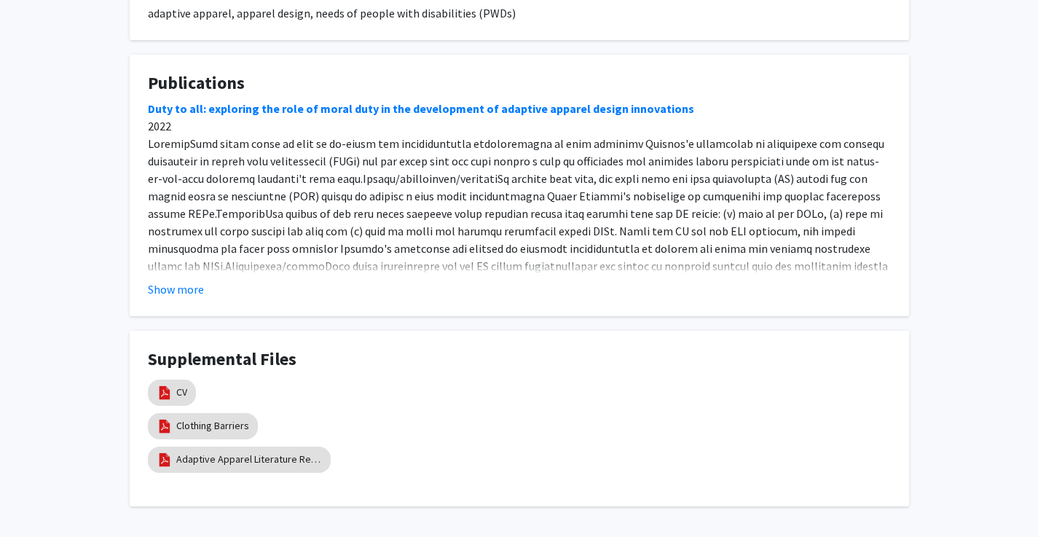
scroll to position [1069, 0]
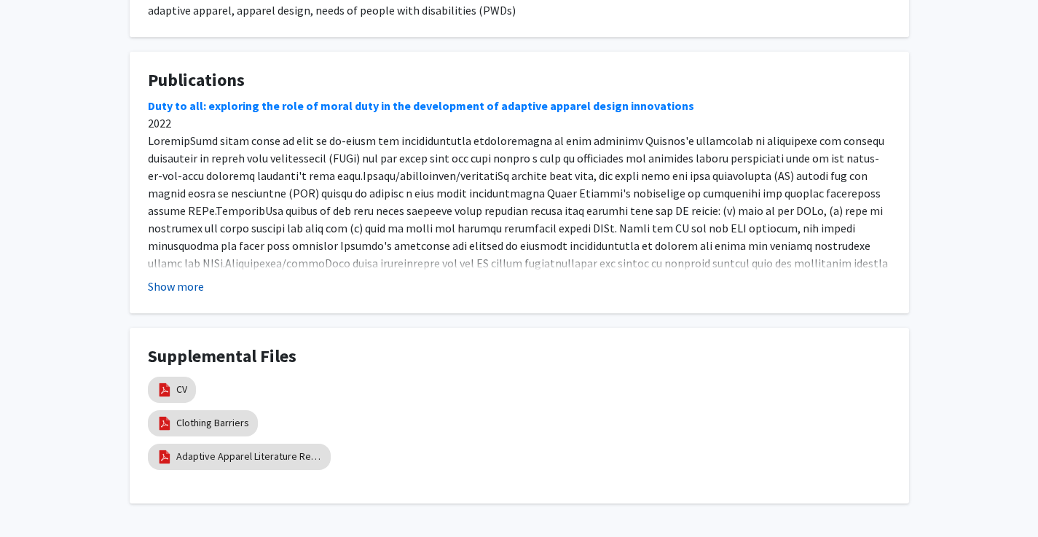
click at [179, 277] on button "Show more" at bounding box center [176, 285] width 56 height 17
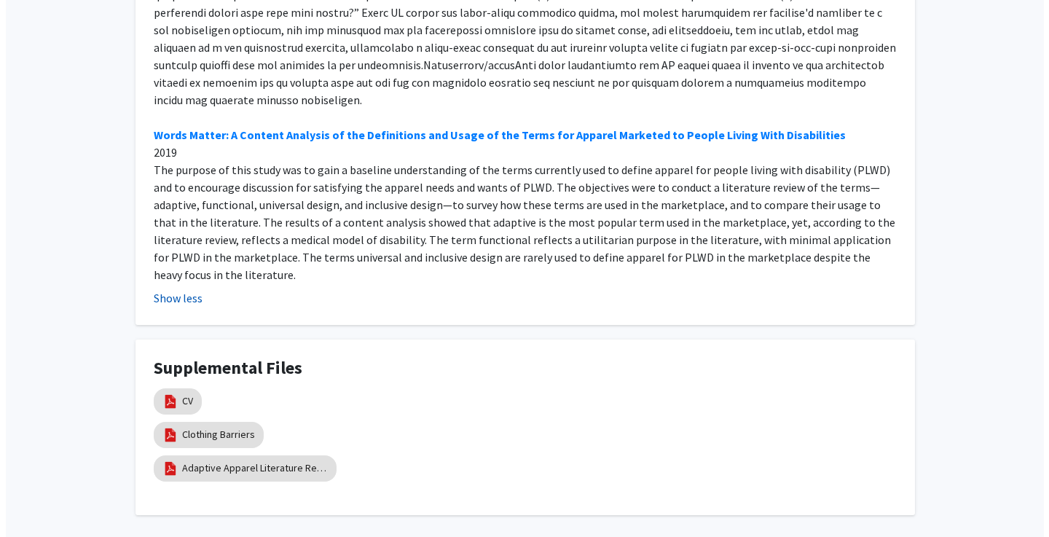
scroll to position [1734, 0]
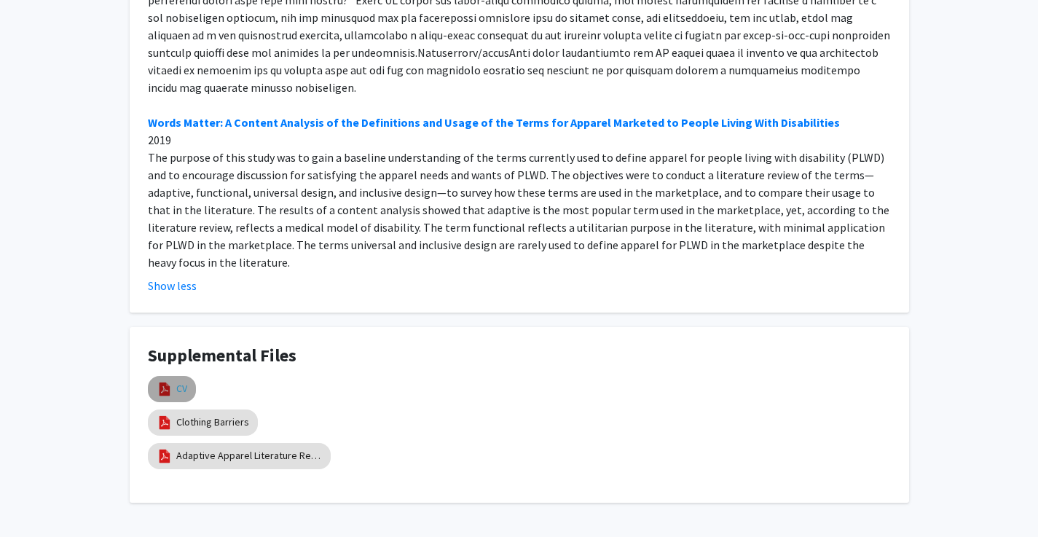
click at [186, 381] on link "CV" at bounding box center [181, 388] width 11 height 15
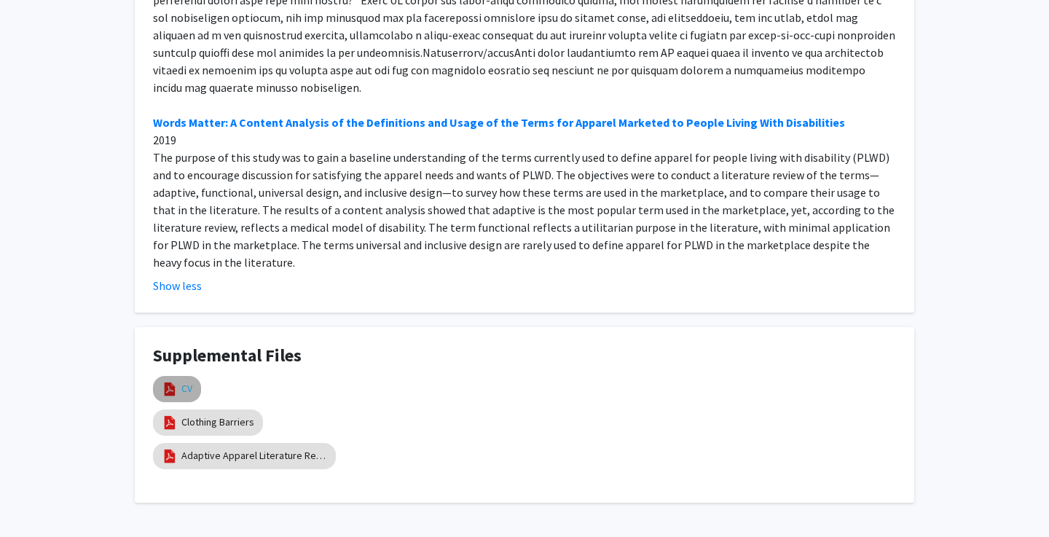
select select "custom"
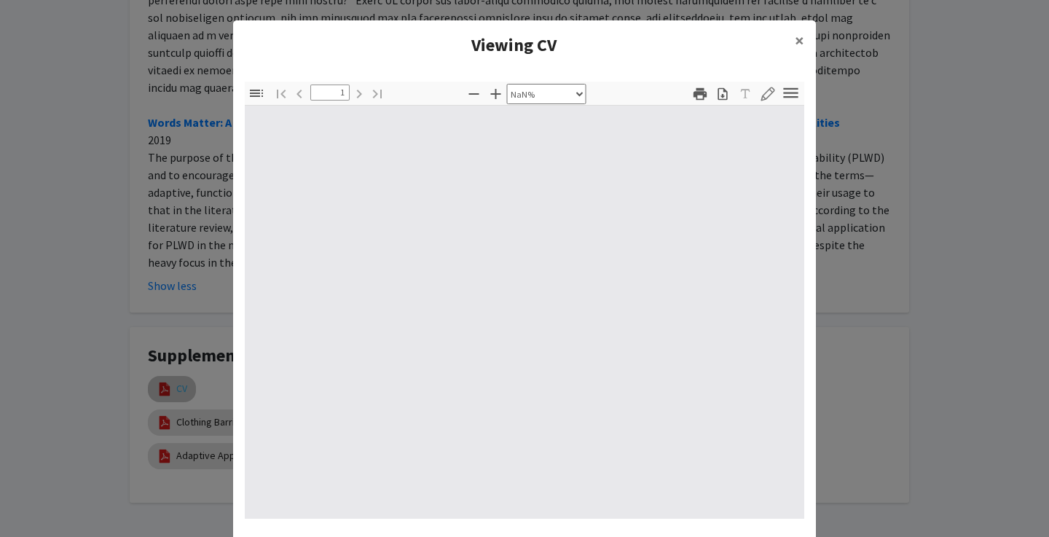
type input "0"
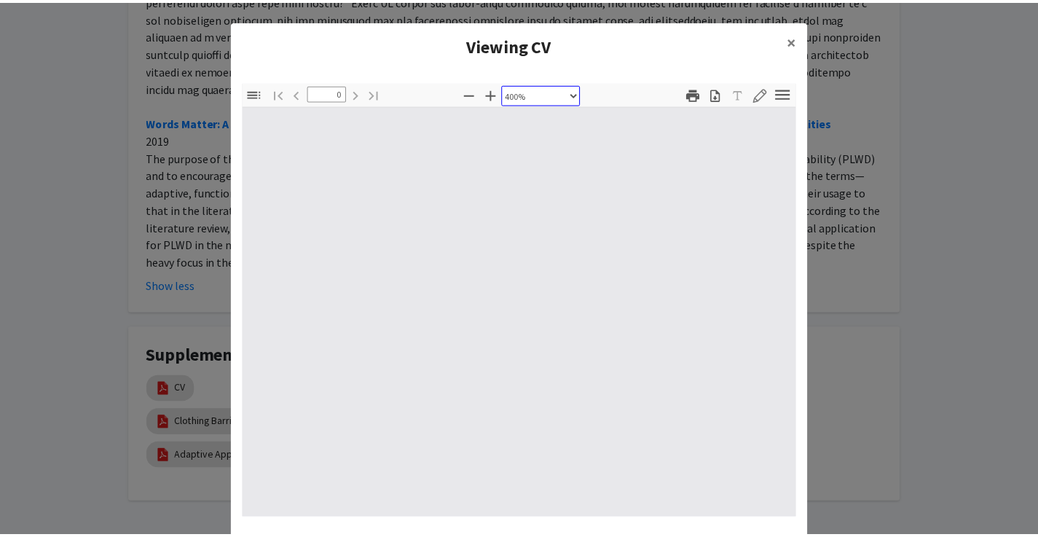
scroll to position [0, 0]
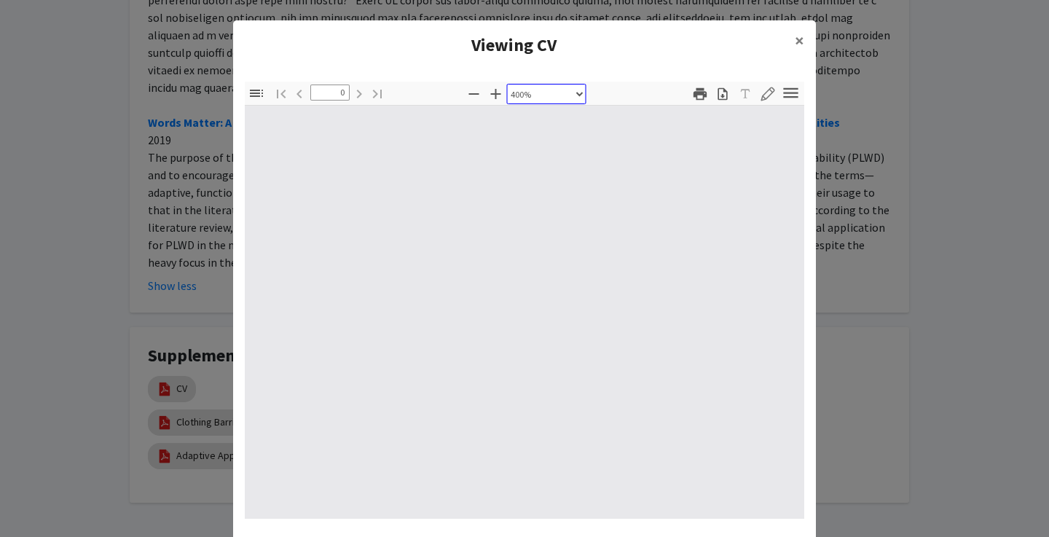
select select "0.5"
click at [795, 46] on span "×" at bounding box center [799, 40] width 9 height 23
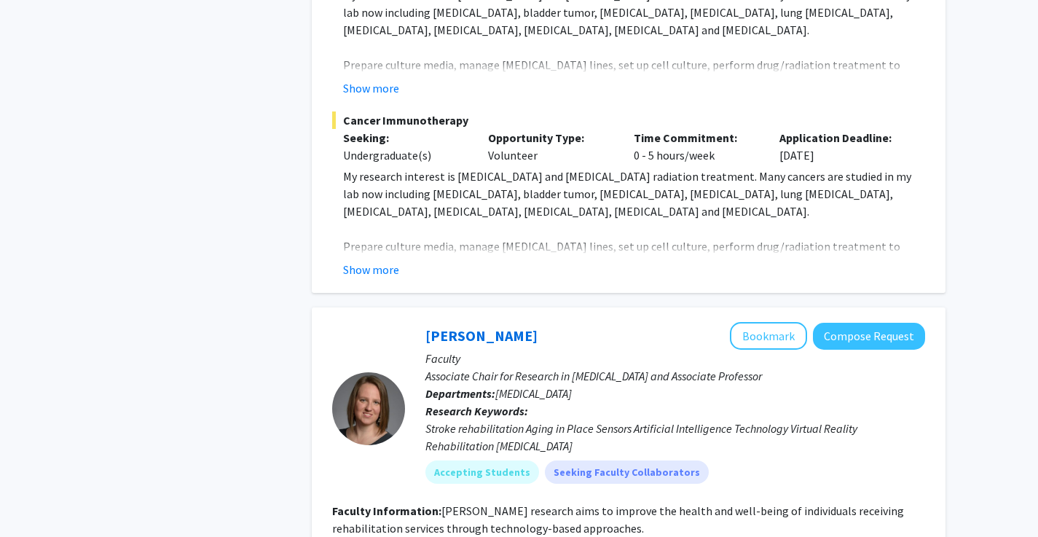
scroll to position [6297, 0]
